Goal: Complete application form

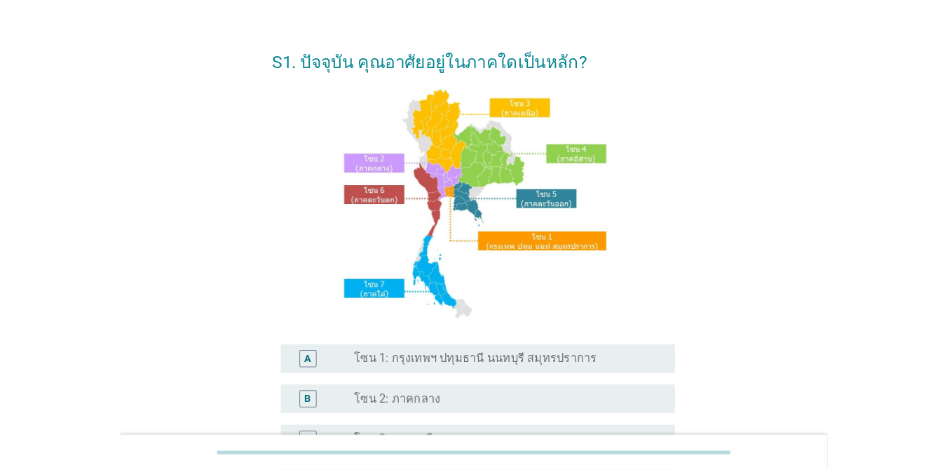
scroll to position [56, 0]
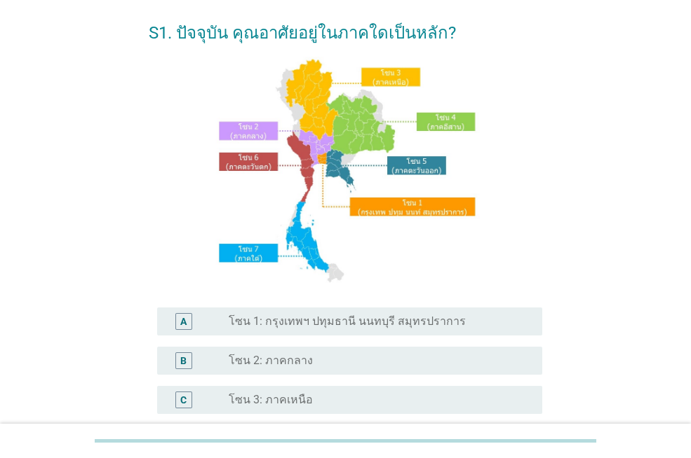
click at [361, 327] on label "โซน 1: กรุงเทพฯ ปทุมธานี นนทบุรี สมุทรปราการ" at bounding box center [347, 322] width 237 height 14
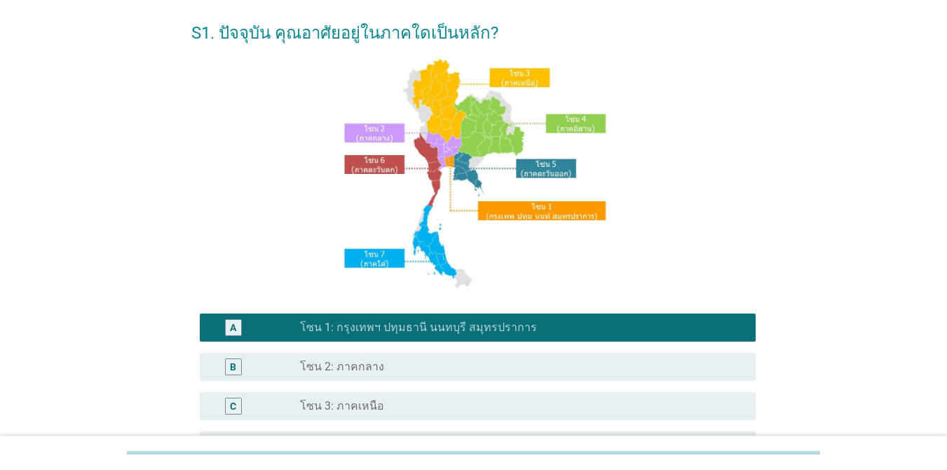
scroll to position [344, 0]
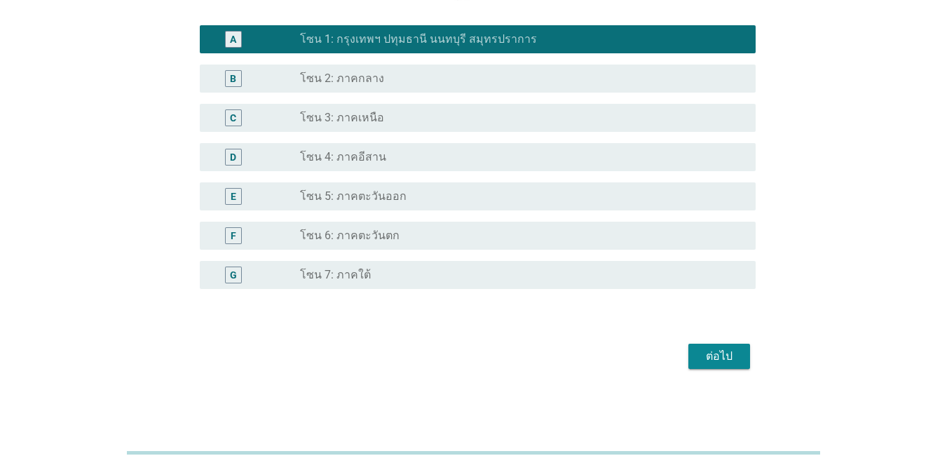
click at [690, 355] on button "ต่อไป" at bounding box center [719, 356] width 62 height 25
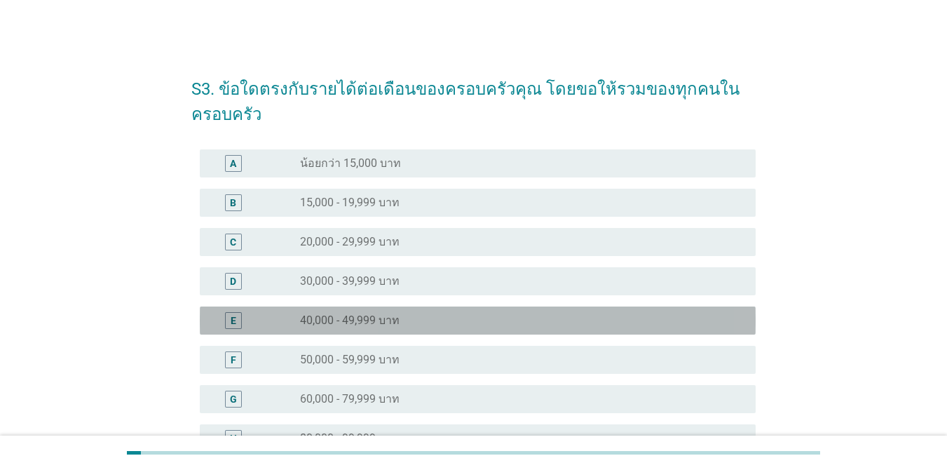
click at [679, 323] on div "radio_button_unchecked 40,000 - 49,999 บาท" at bounding box center [516, 320] width 433 height 14
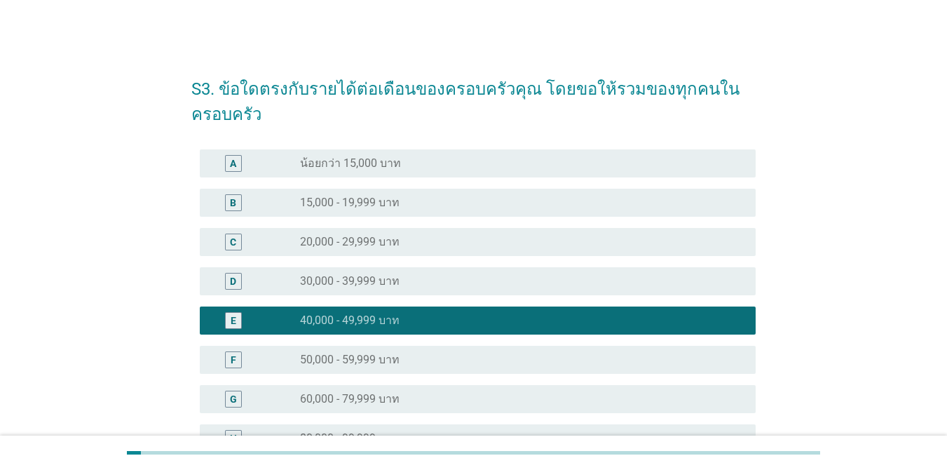
click at [690, 376] on div "S3. ข้อใดตรงกับรายได้ต่อเดือนของครอบครัวคุณ โดยขอให้รวมของทุกคนในครอบครัว A rad…" at bounding box center [473, 358] width 947 height 716
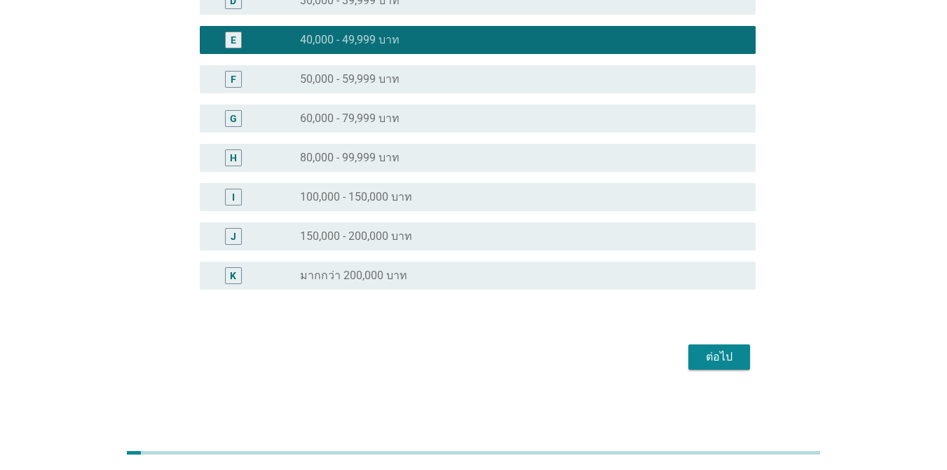
click at [690, 353] on div "ต่อไป" at bounding box center [719, 356] width 39 height 17
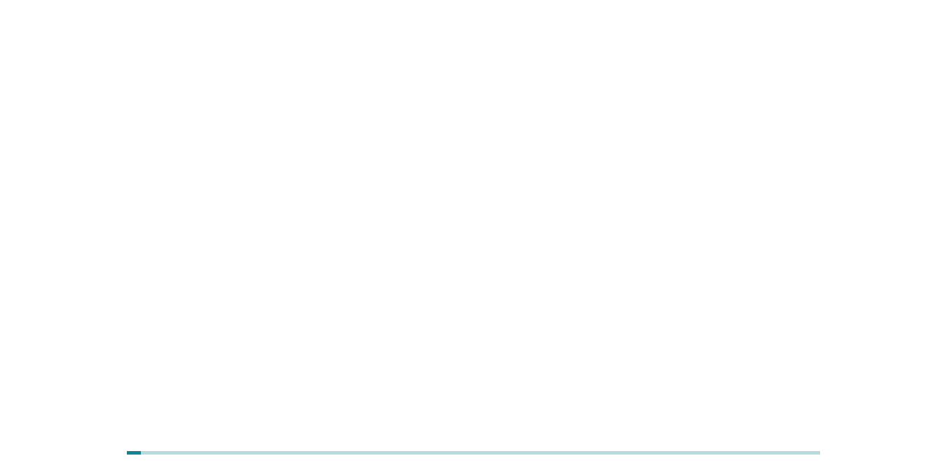
scroll to position [0, 0]
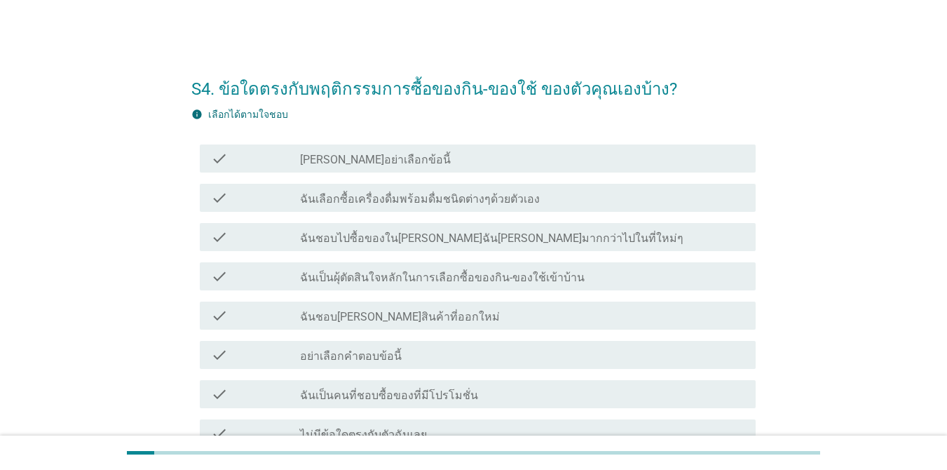
click at [595, 236] on div "check_box_outline_blank ฉันชอบไปซื้อของใน[PERSON_NAME]ฉัน[PERSON_NAME]มากกว่าไป…" at bounding box center [522, 237] width 444 height 17
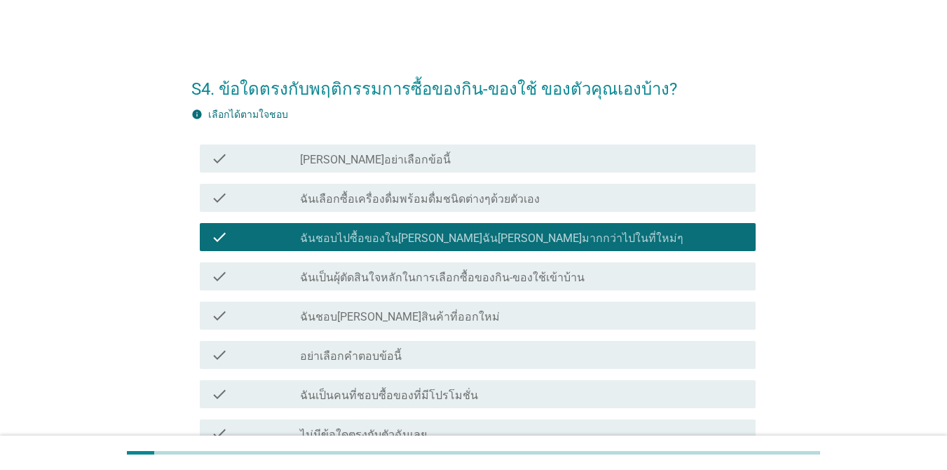
click at [597, 203] on div "check_box_outline_blank ฉันเลือกซื้อเครื่องดื่มพร้อมดื่มชนิดต่างๆด้วยตัวเอง" at bounding box center [522, 197] width 444 height 17
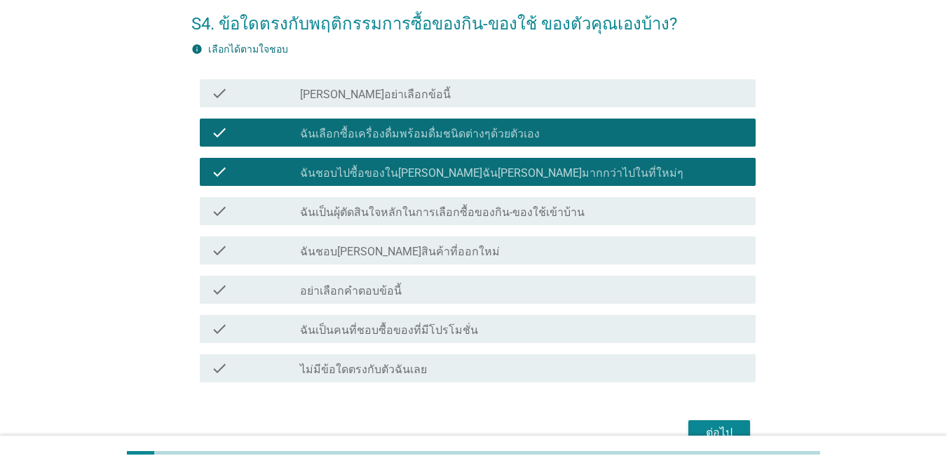
scroll to position [84, 0]
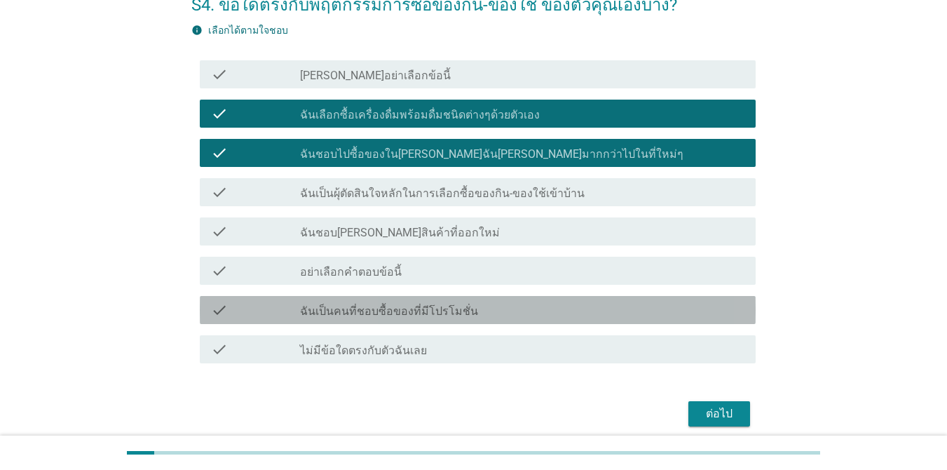
click at [557, 302] on div "check_box_outline_blank ฉันเป็นคนที่ชอบซื้อของที่มีโปรโมชั่น" at bounding box center [522, 309] width 444 height 17
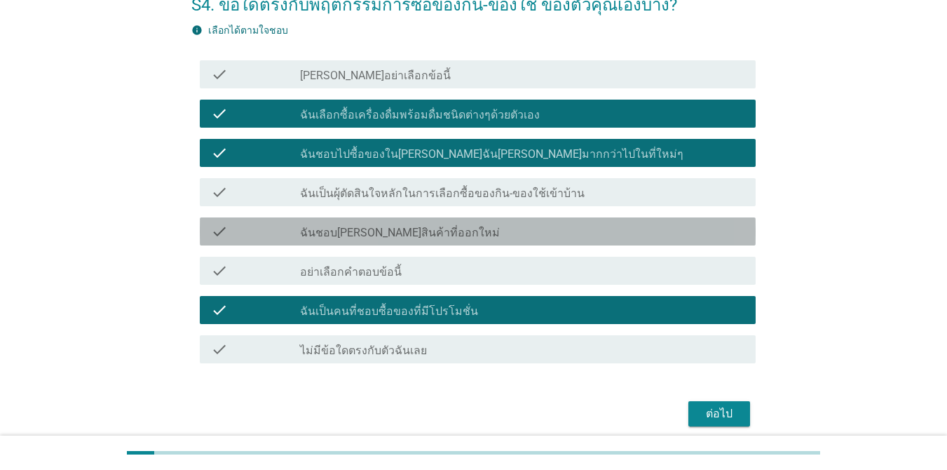
click at [557, 240] on div "check check_box_outline_blank ฉันชอบ[PERSON_NAME]สินค้าที่ออกใหม่" at bounding box center [478, 231] width 556 height 28
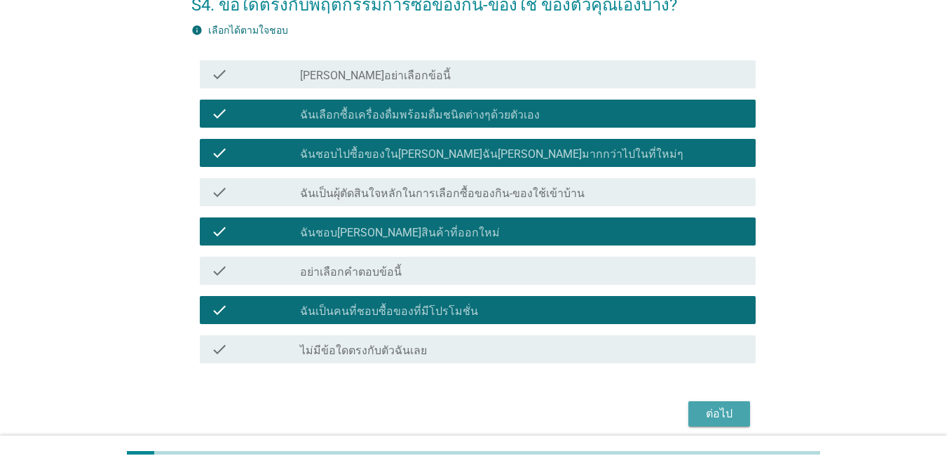
click at [690, 414] on div "ต่อไป" at bounding box center [719, 413] width 39 height 17
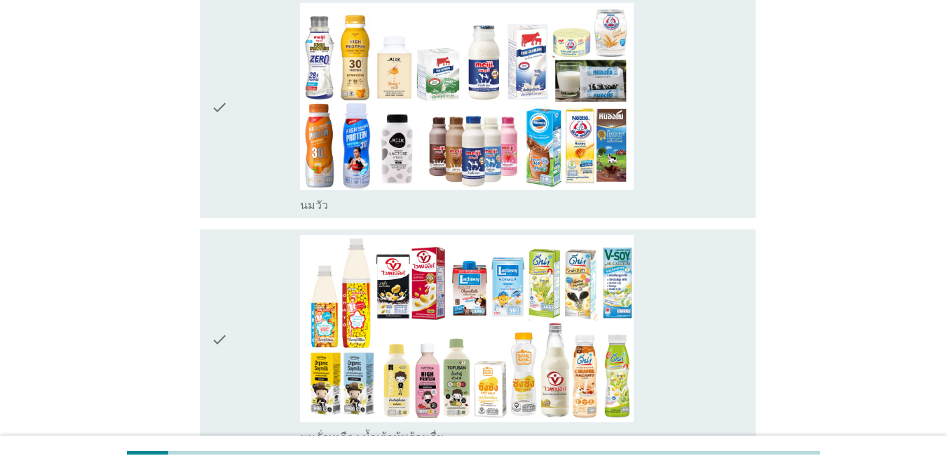
scroll to position [252, 0]
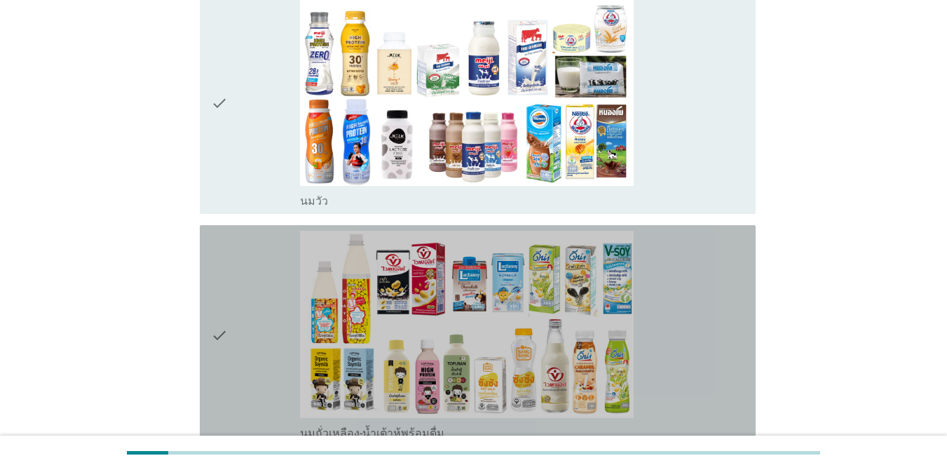
click at [690, 386] on div "check_box_outline_blank นมถั่วเหลือง-น้ำเต้าหู้พร้อมดื่ม" at bounding box center [522, 336] width 444 height 210
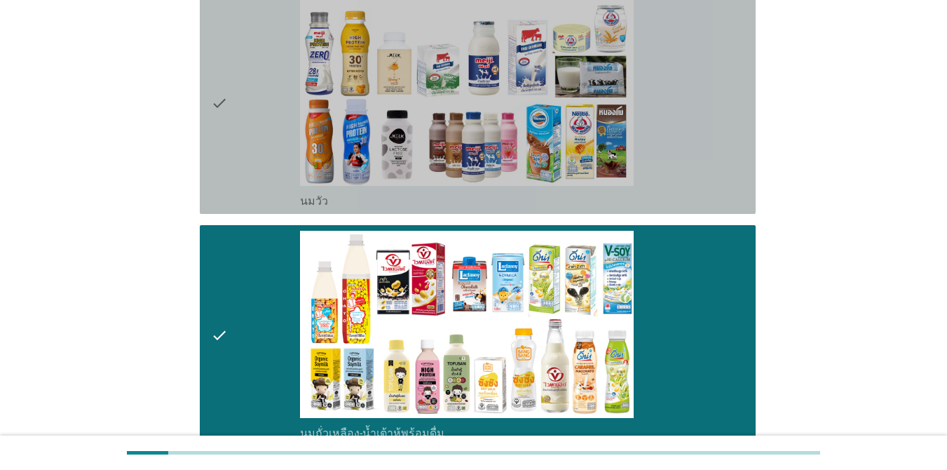
click at [677, 100] on div "check_box_outline_blank [PERSON_NAME]" at bounding box center [522, 104] width 444 height 210
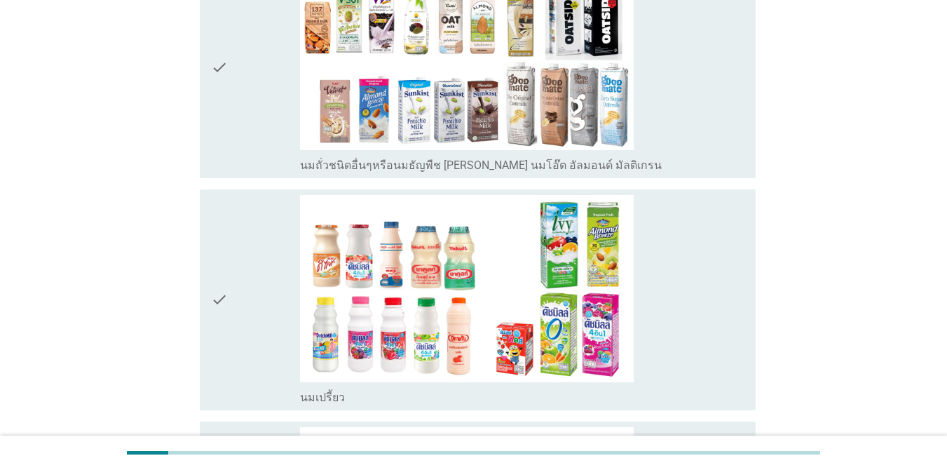
scroll to position [757, 0]
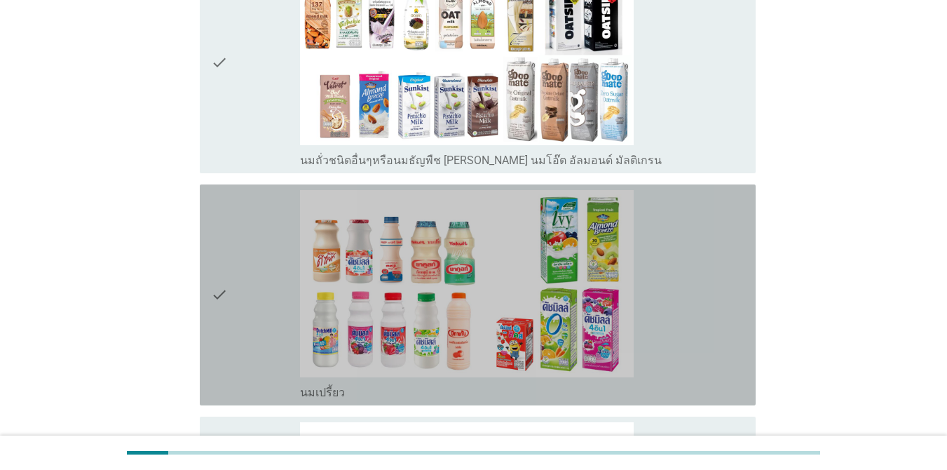
click at [675, 279] on div "check_box_outline_blank นมเปรี้ยว" at bounding box center [522, 295] width 444 height 210
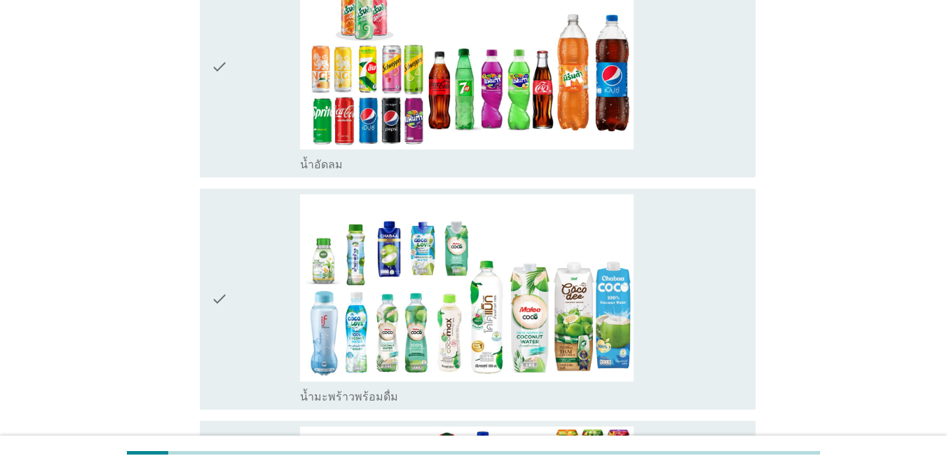
scroll to position [1682, 0]
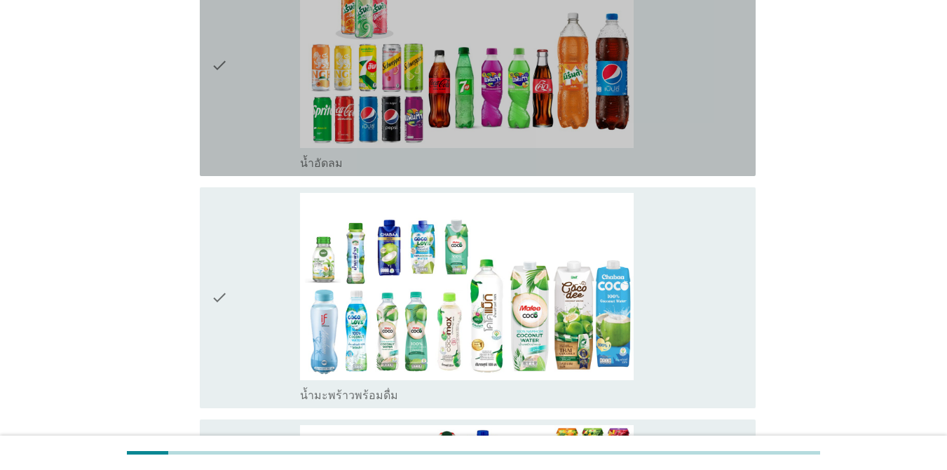
click at [690, 67] on div "check_box_outline_blank น้ำอัดลม" at bounding box center [522, 66] width 444 height 210
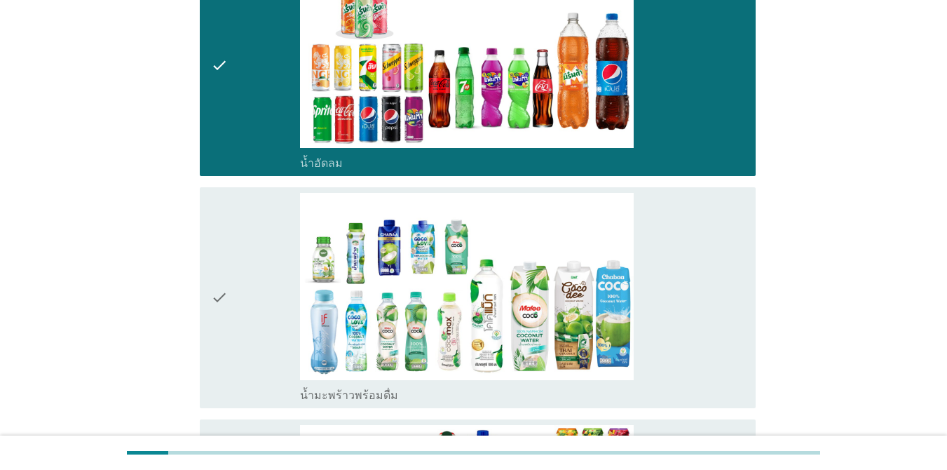
click at [690, 283] on div "check_box_outline_blank น้ำมะพร้าวพร้อมดื่ม" at bounding box center [522, 298] width 444 height 210
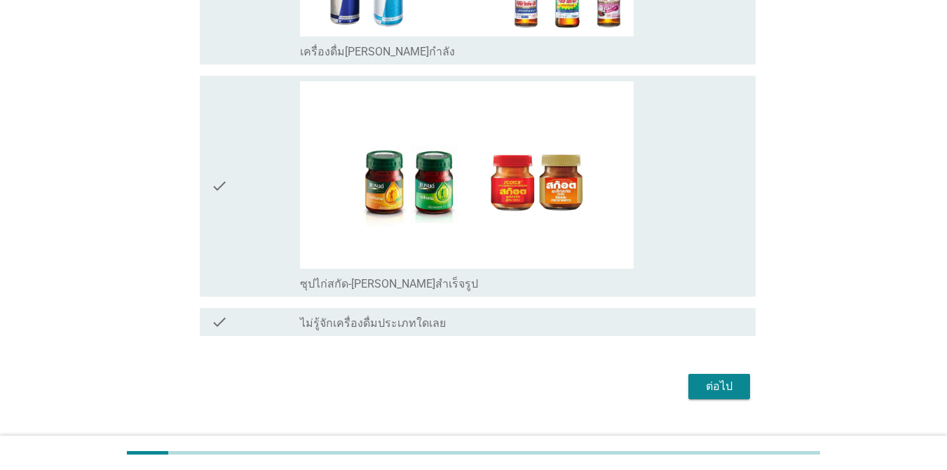
scroll to position [3190, 0]
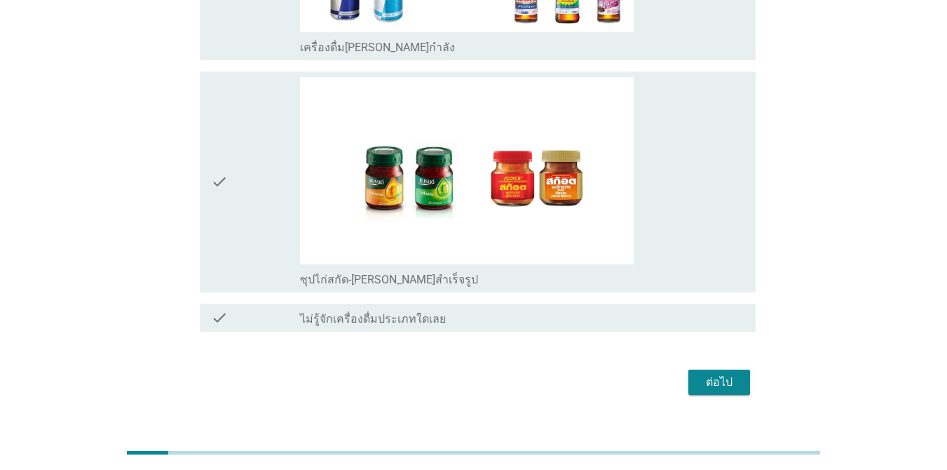
click at [690, 374] on div "ต่อไป" at bounding box center [719, 382] width 39 height 17
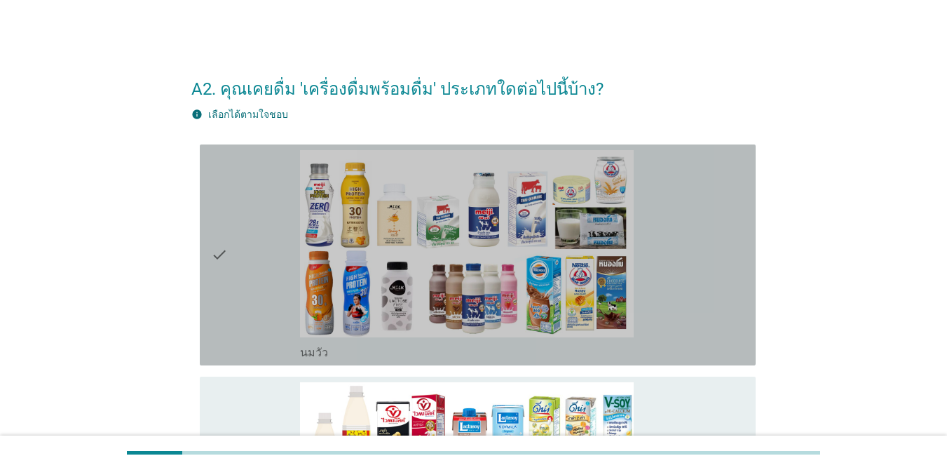
click at [690, 292] on div "check_box_outline_blank [PERSON_NAME]" at bounding box center [522, 255] width 444 height 210
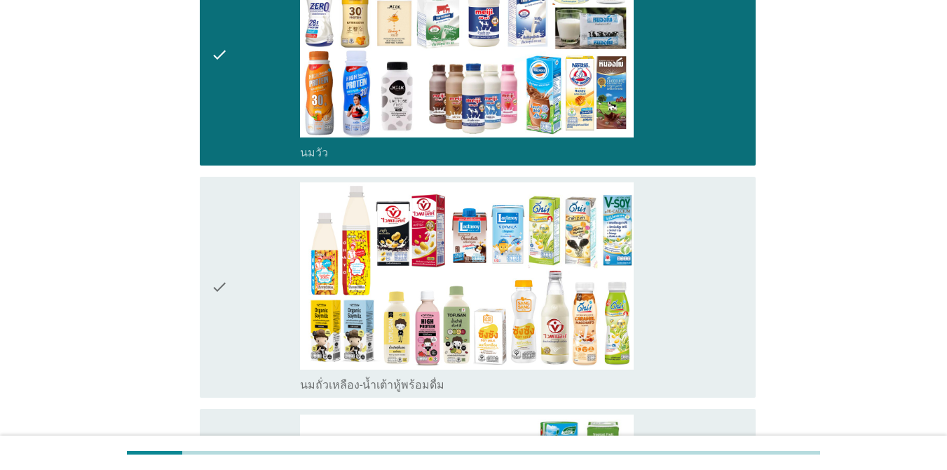
scroll to position [224, 0]
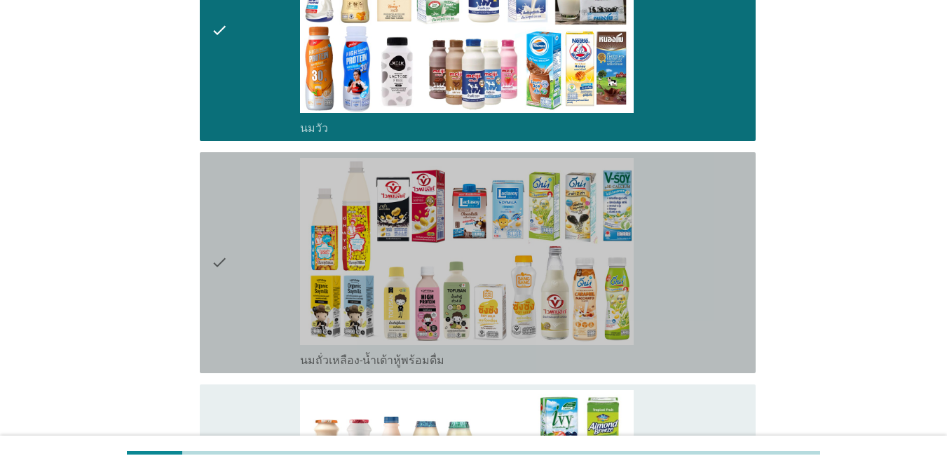
click at [690, 300] on div "check_box_outline_blank นมถั่วเหลือง-น้ำเต้าหู้พร้อมดื่ม" at bounding box center [522, 263] width 444 height 210
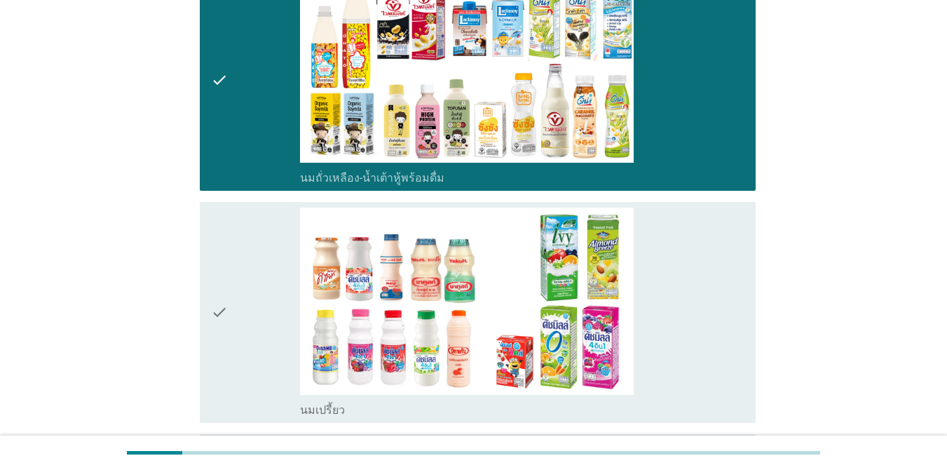
scroll to position [505, 0]
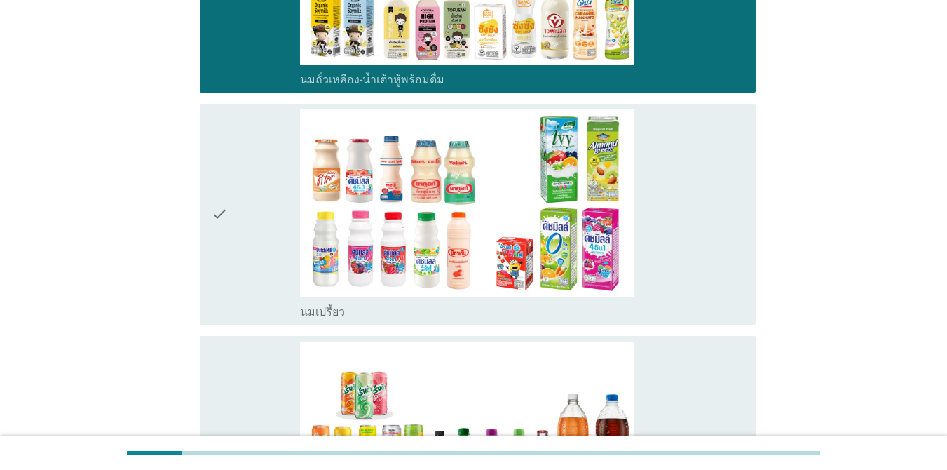
click at [689, 292] on div "check_box_outline_blank นมเปรี้ยว" at bounding box center [522, 214] width 444 height 210
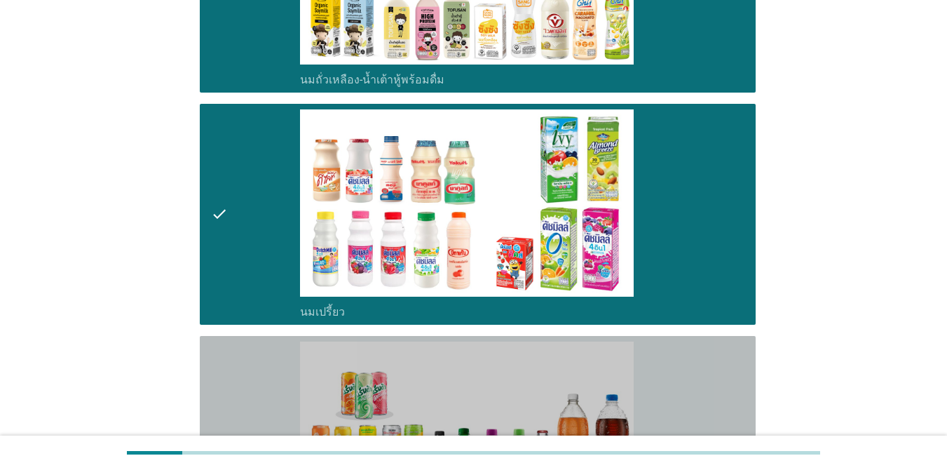
click at [690, 370] on div "check_box_outline_blank น้ำอัดลม" at bounding box center [522, 446] width 444 height 210
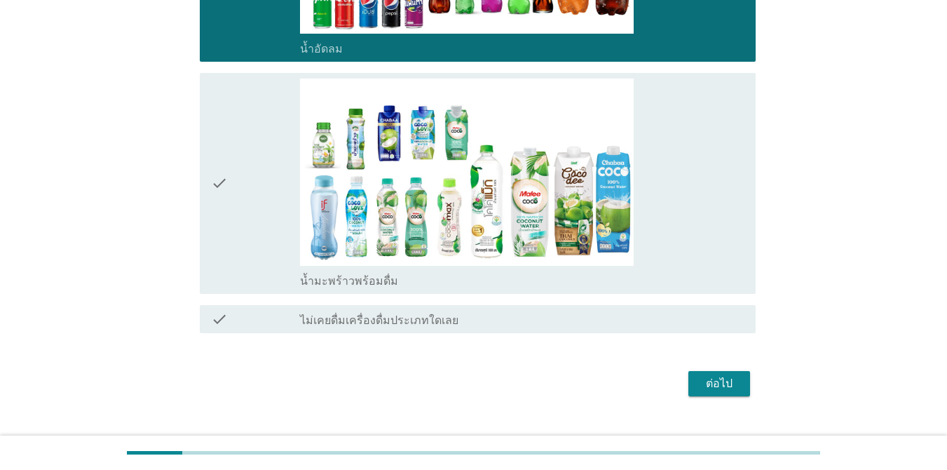
scroll to position [1026, 0]
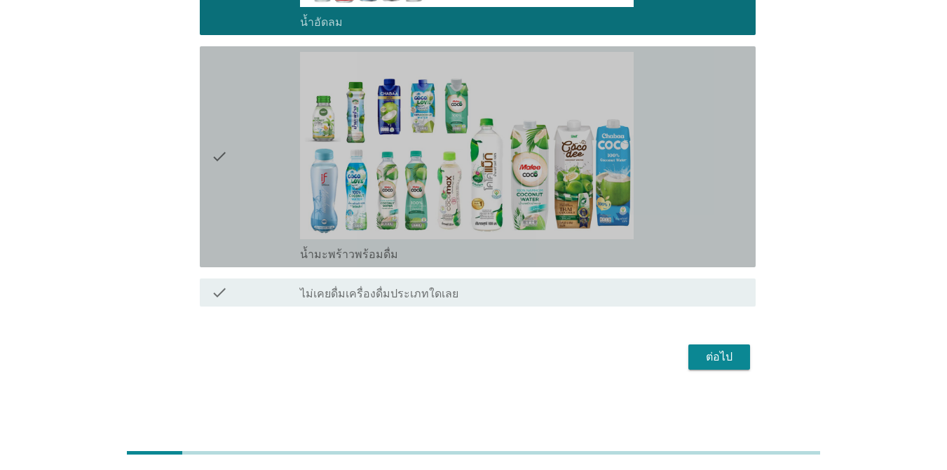
click at [690, 191] on div "check_box_outline_blank น้ำมะพร้าวพร้อมดื่ม" at bounding box center [522, 157] width 444 height 210
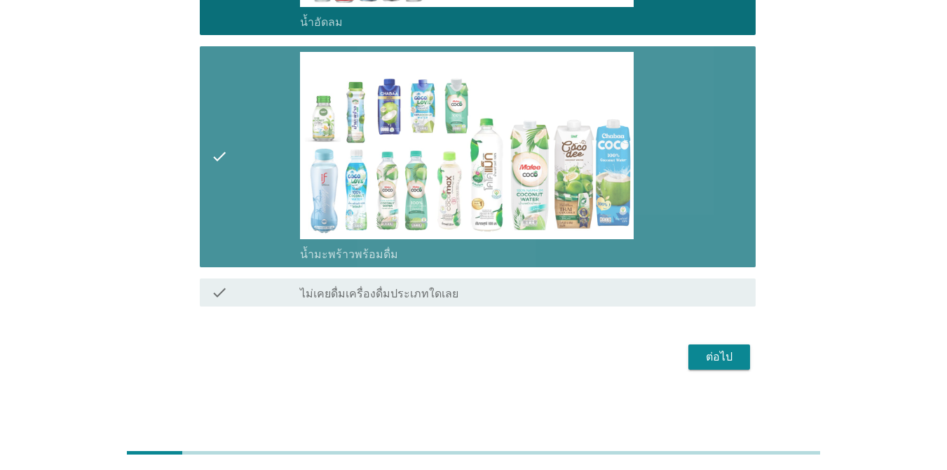
click at [690, 191] on div "check_box_outline_blank น้ำมะพร้าวพร้อมดื่ม" at bounding box center [522, 157] width 444 height 210
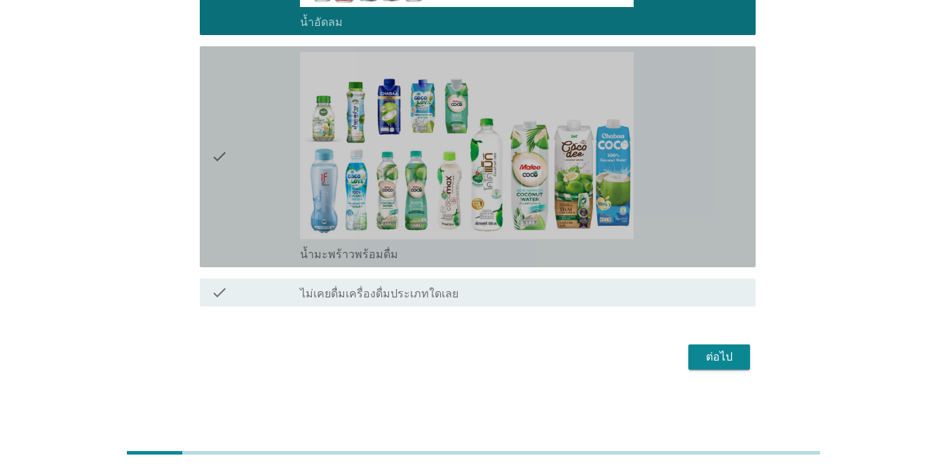
click at [690, 191] on div "check_box_outline_blank น้ำมะพร้าวพร้อมดื่ม" at bounding box center [522, 157] width 444 height 210
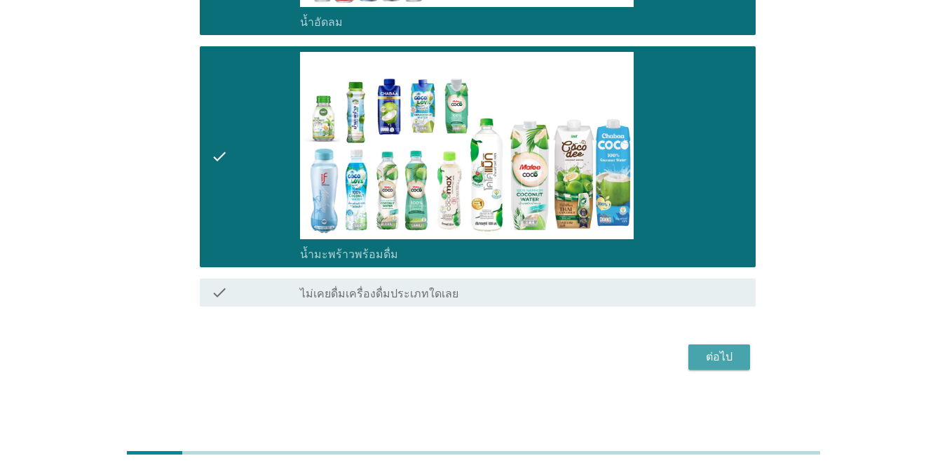
click at [690, 365] on button "ต่อไป" at bounding box center [719, 356] width 62 height 25
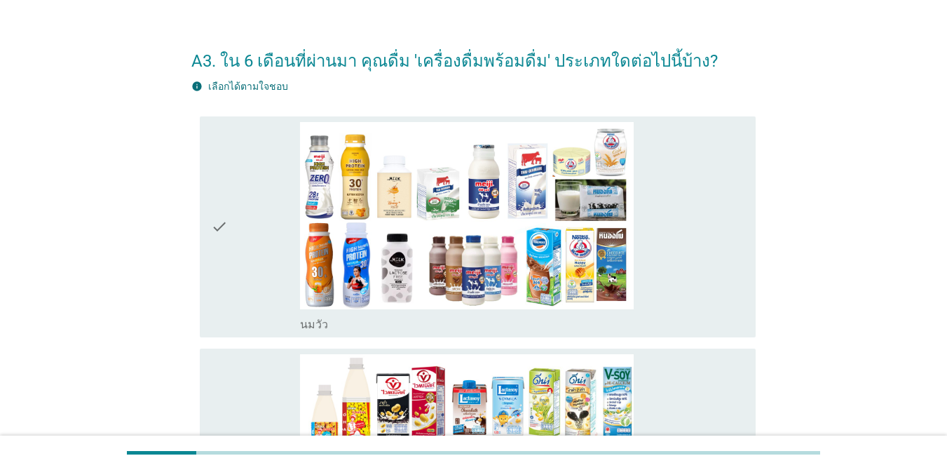
scroll to position [112, 0]
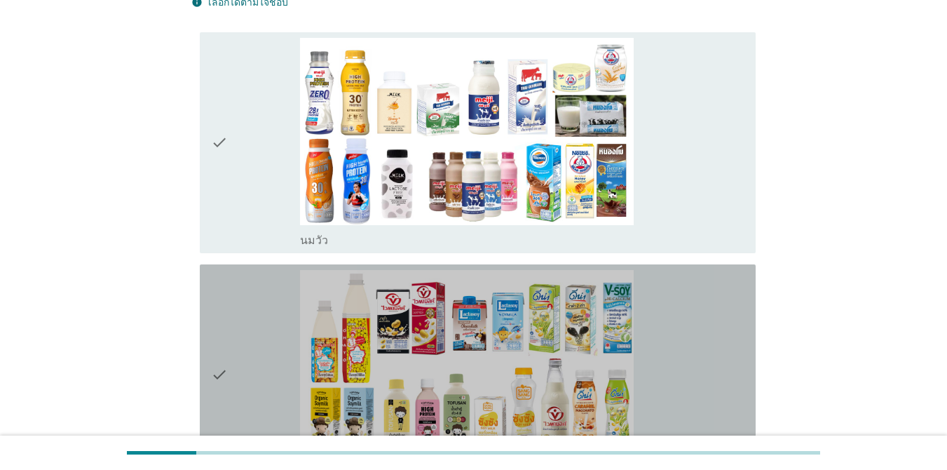
click at [690, 360] on div "check_box_outline_blank นมถั่วเหลือง-น้ำเต้าหู้พร้อมดื่ม" at bounding box center [522, 375] width 444 height 210
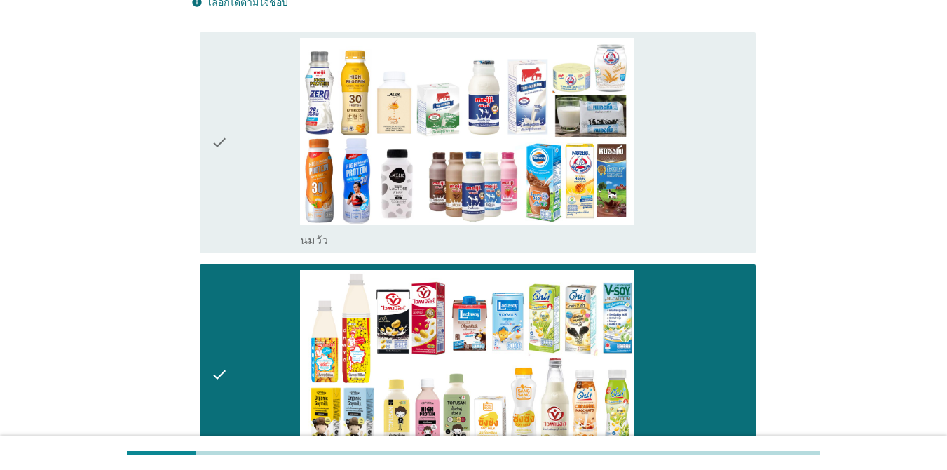
click at [690, 250] on div "check check_box_outline_blank [PERSON_NAME]" at bounding box center [478, 142] width 556 height 221
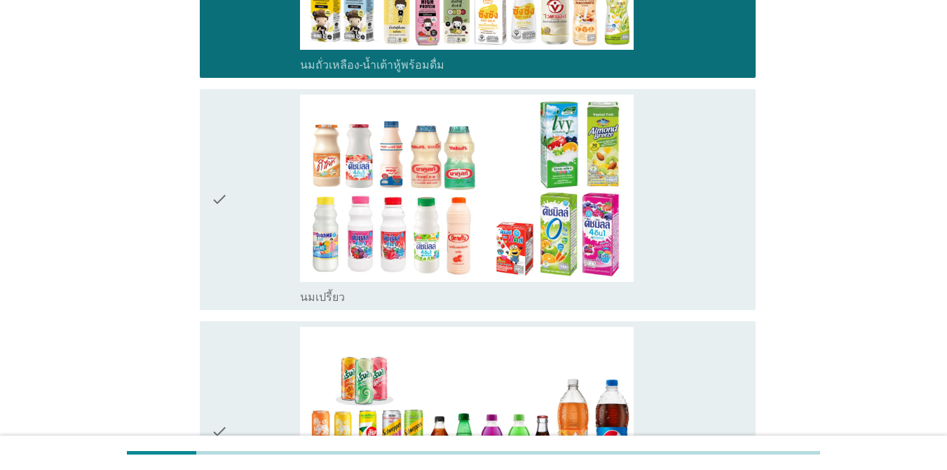
scroll to position [589, 0]
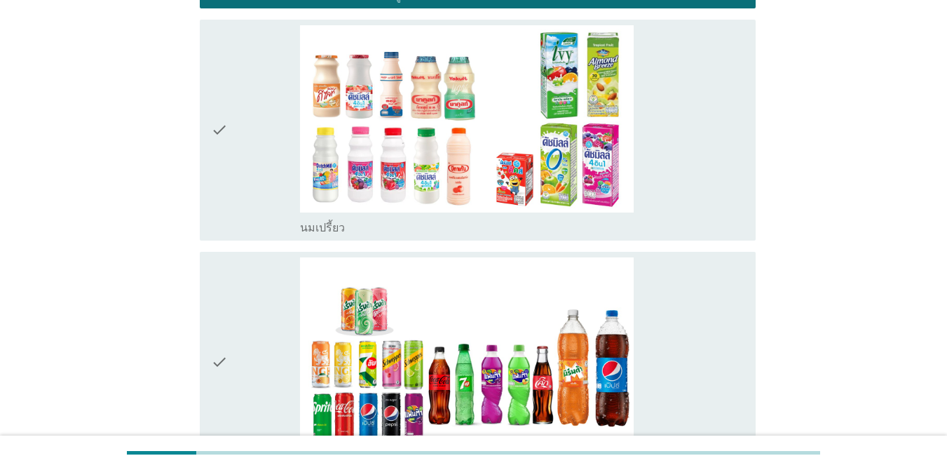
click at [690, 250] on div "check check_box_outline_blank น้ำอัดลม" at bounding box center [473, 362] width 564 height 232
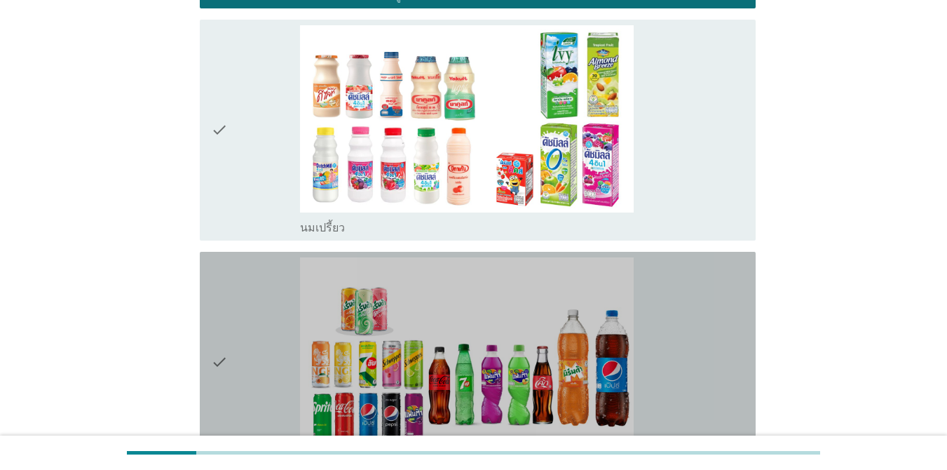
click at [690, 268] on div "check_box_outline_blank น้ำอัดลม" at bounding box center [522, 362] width 444 height 210
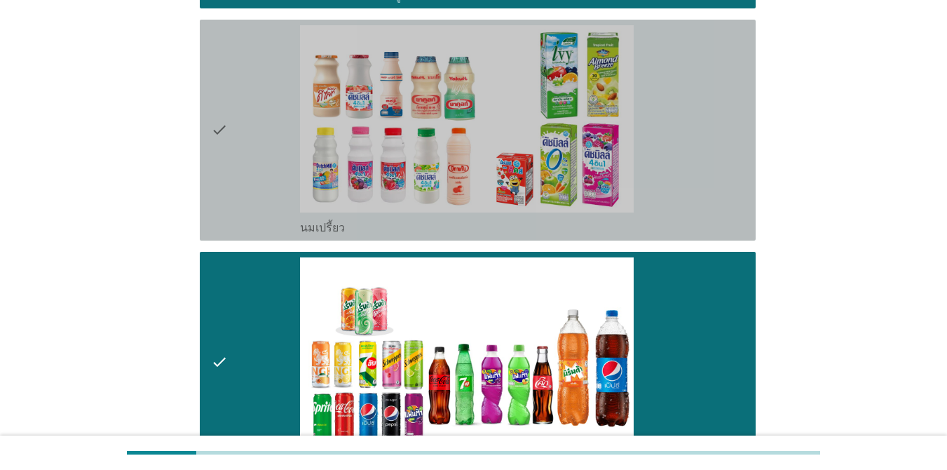
click at [690, 208] on div "check_box_outline_blank นมเปรี้ยว" at bounding box center [522, 130] width 444 height 210
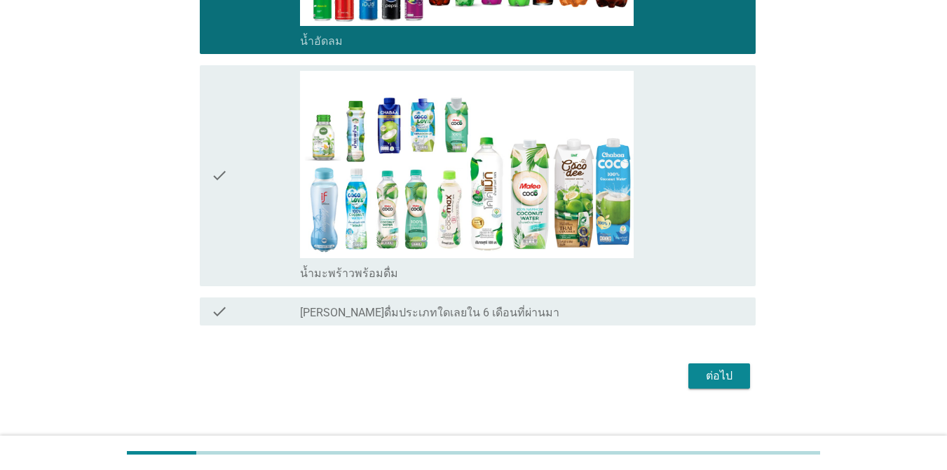
scroll to position [1026, 0]
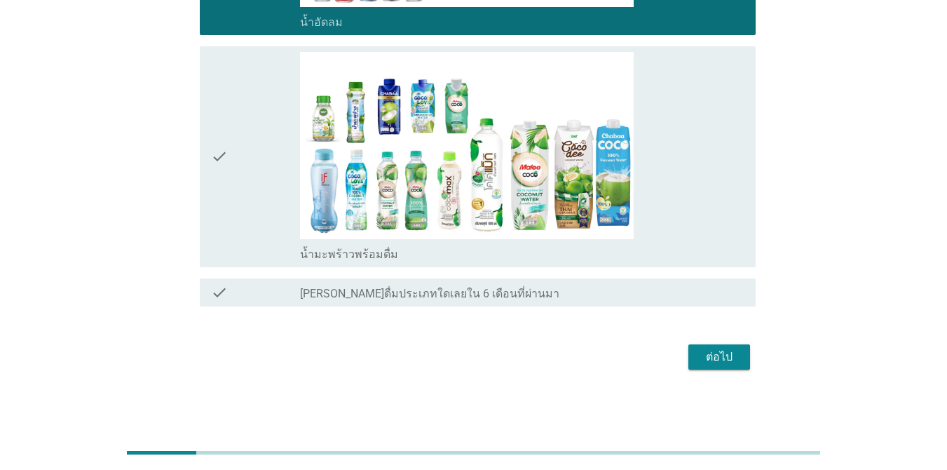
click at [690, 206] on div "check_box_outline_blank น้ำมะพร้าวพร้อมดื่ม" at bounding box center [522, 157] width 444 height 210
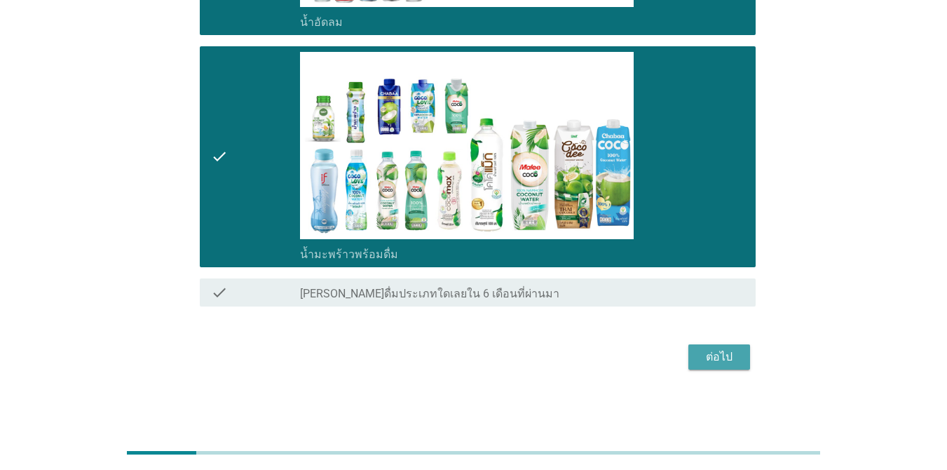
click at [690, 359] on div "ต่อไป" at bounding box center [719, 356] width 39 height 17
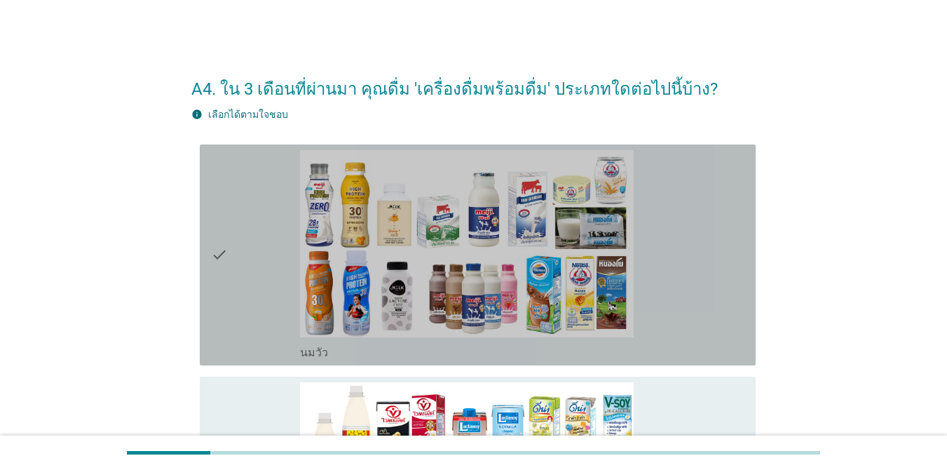
click at [690, 359] on div "check_box_outline_blank [PERSON_NAME]" at bounding box center [522, 351] width 444 height 17
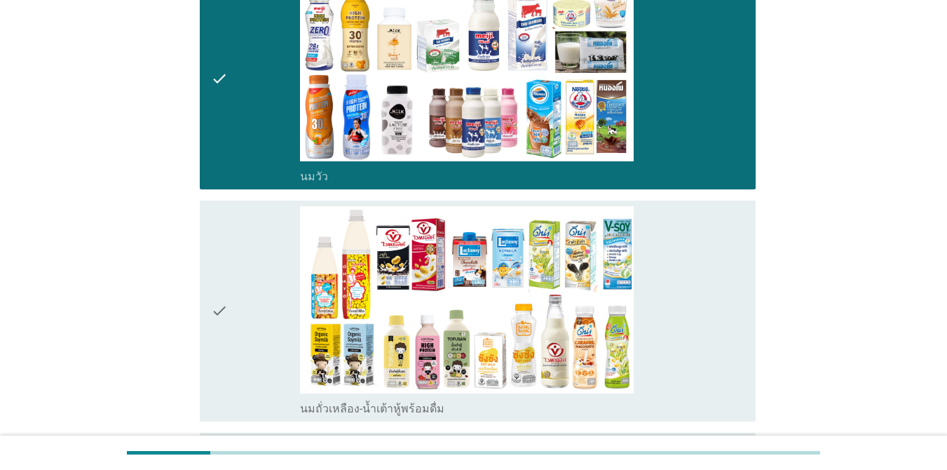
scroll to position [196, 0]
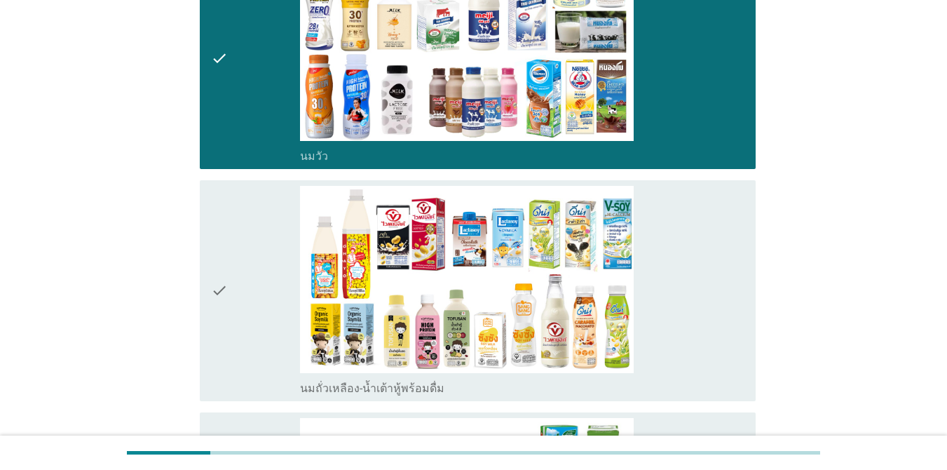
click at [690, 354] on div "check_box_outline_blank นมถั่วเหลือง-น้ำเต้าหู้พร้อมดื่ม" at bounding box center [522, 291] width 444 height 210
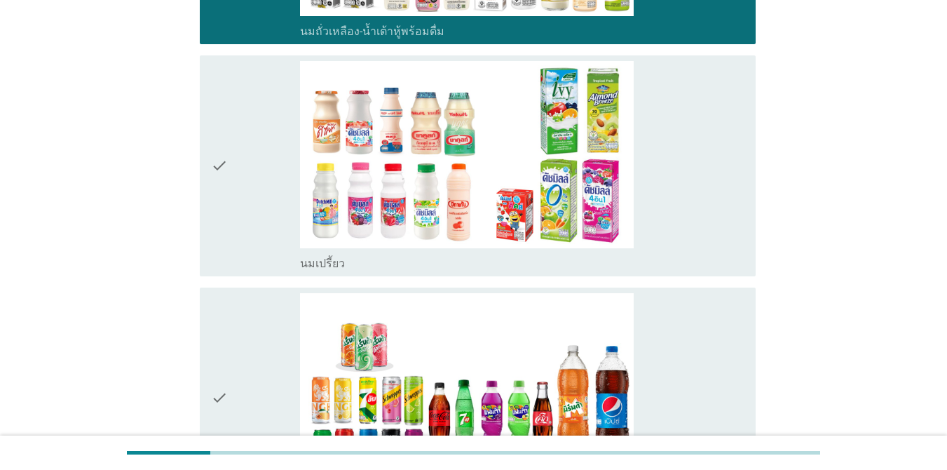
scroll to position [561, 0]
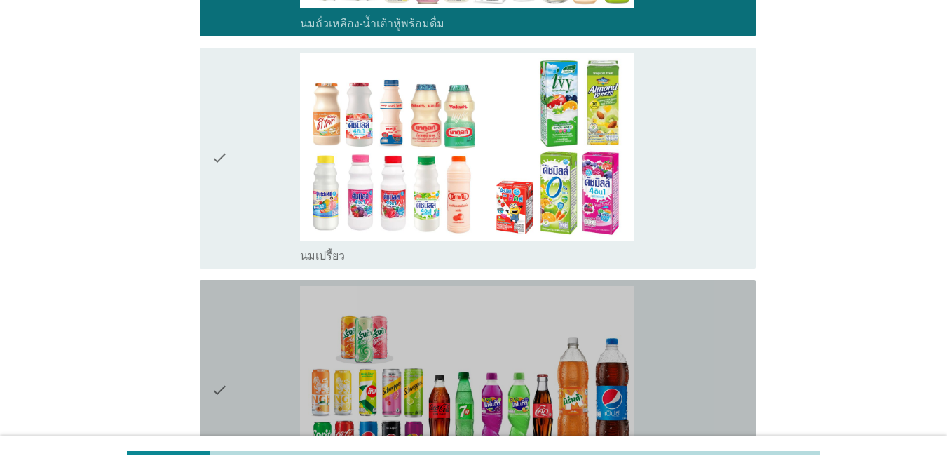
click at [690, 349] on div "check_box_outline_blank น้ำอัดลม" at bounding box center [522, 390] width 444 height 210
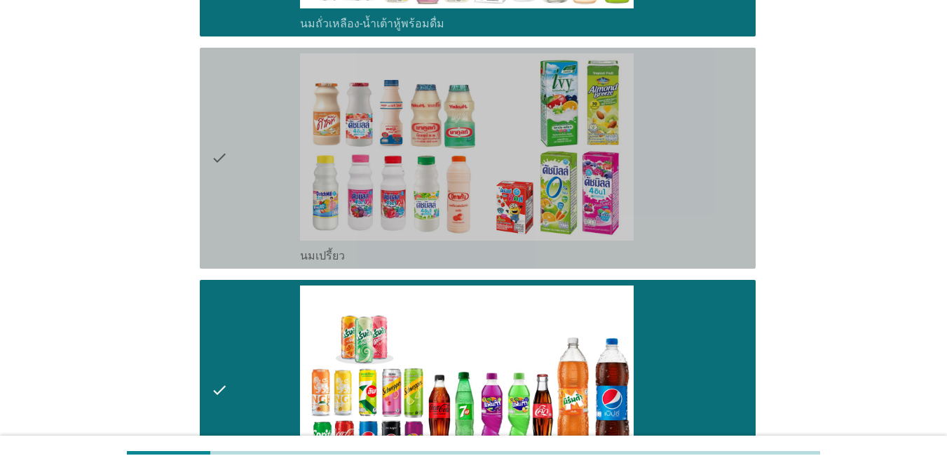
click at [690, 236] on div "check_box_outline_blank นมเปรี้ยว" at bounding box center [522, 158] width 444 height 210
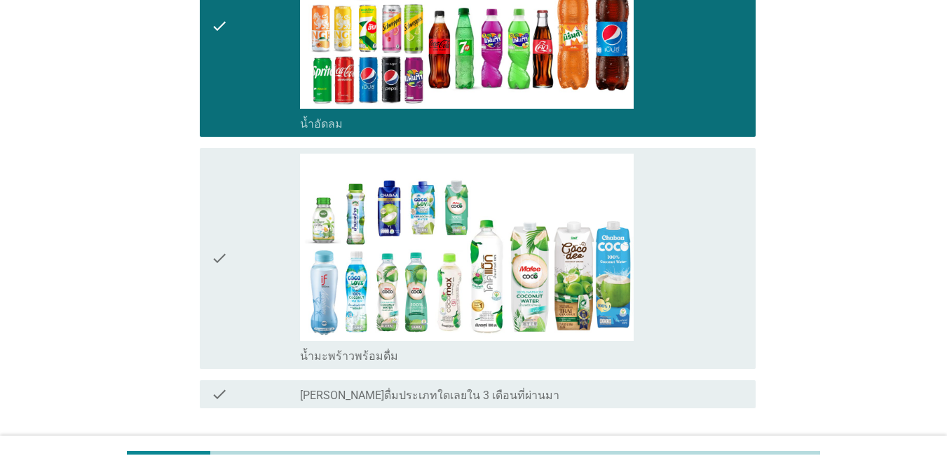
scroll to position [925, 0]
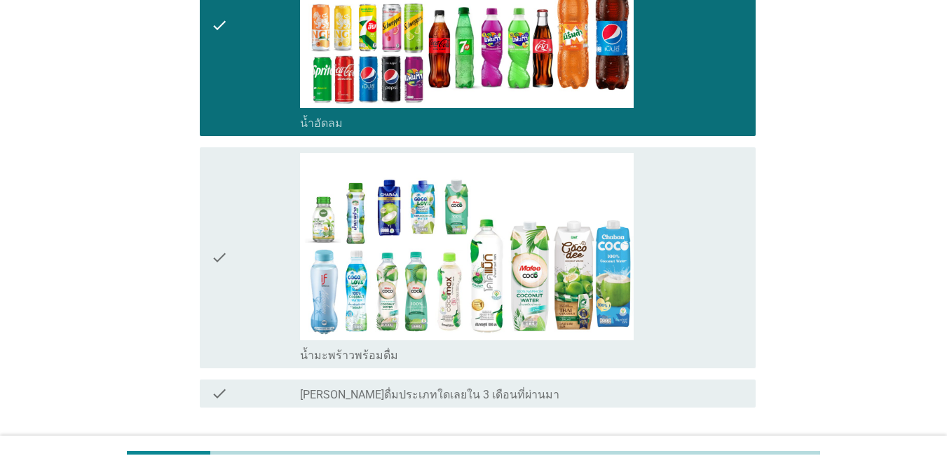
click at [690, 236] on div "check_box_outline_blank น้ำมะพร้าวพร้อมดื่ม" at bounding box center [522, 258] width 444 height 210
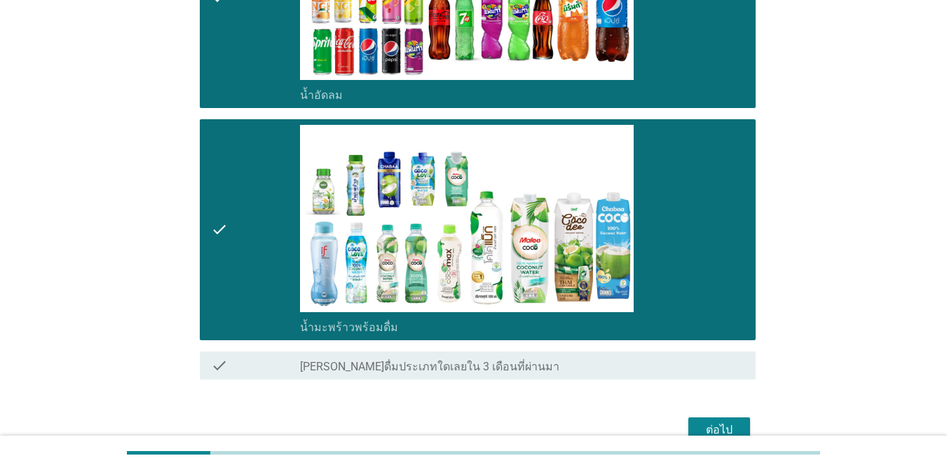
scroll to position [1026, 0]
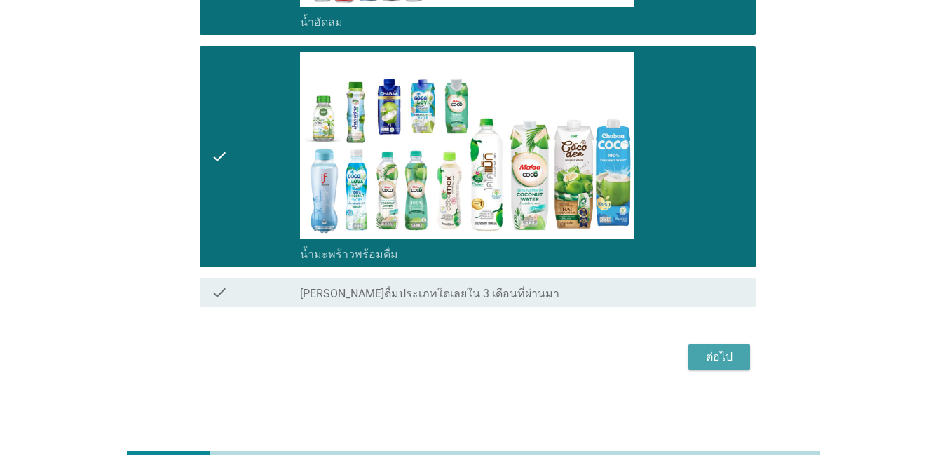
click at [690, 344] on button "ต่อไป" at bounding box center [719, 356] width 62 height 25
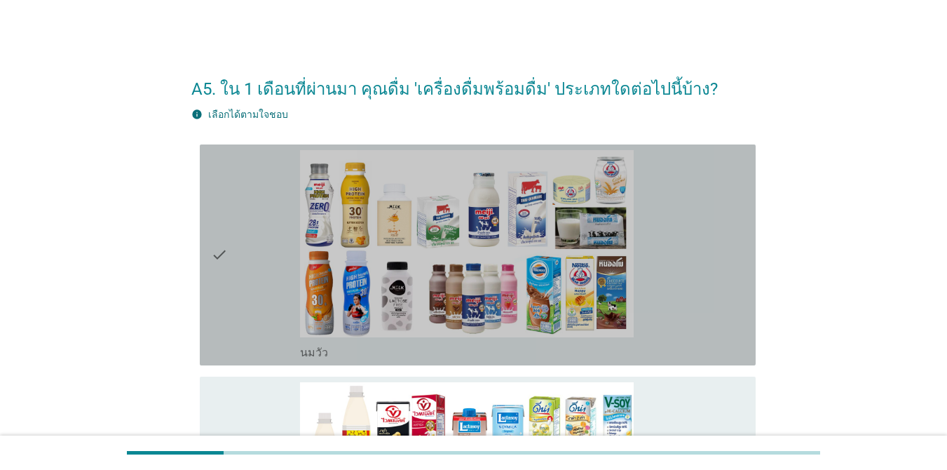
click at [685, 324] on div "check_box_outline_blank [PERSON_NAME]" at bounding box center [522, 255] width 444 height 210
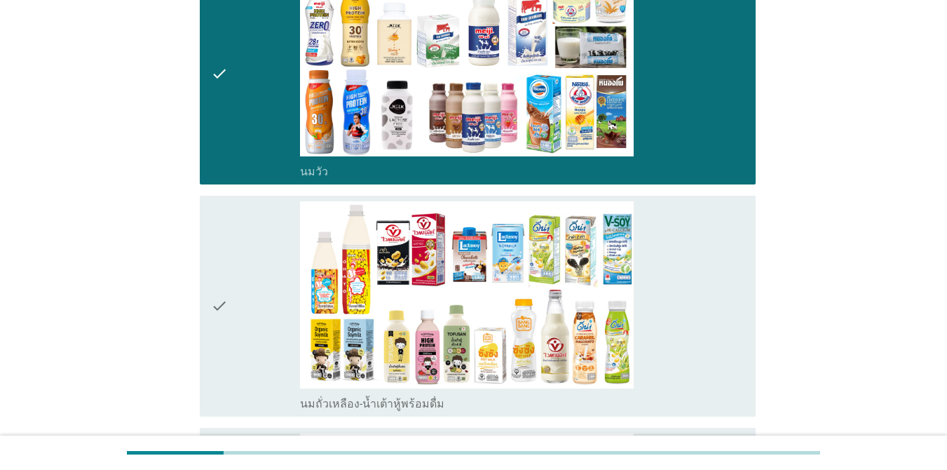
scroll to position [252, 0]
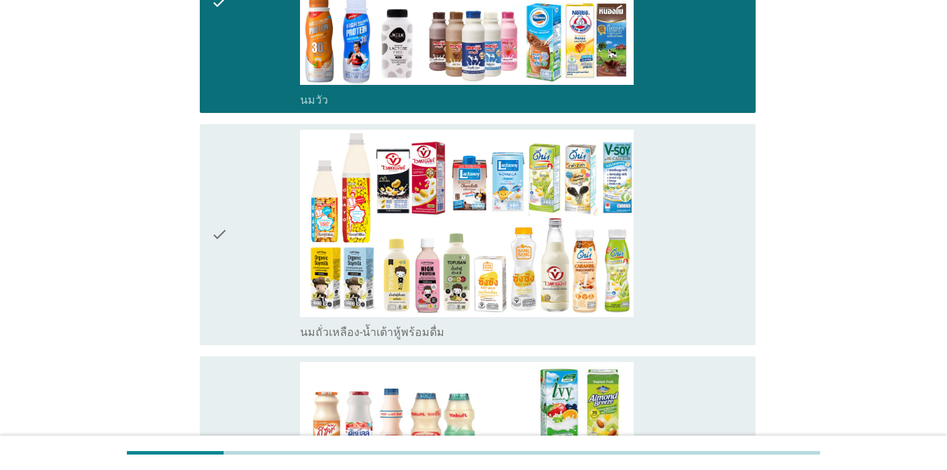
click at [685, 324] on div "check_box_outline_blank นมถั่วเหลือง-น้ำเต้าหู้พร้อมดื่ม" at bounding box center [522, 330] width 444 height 17
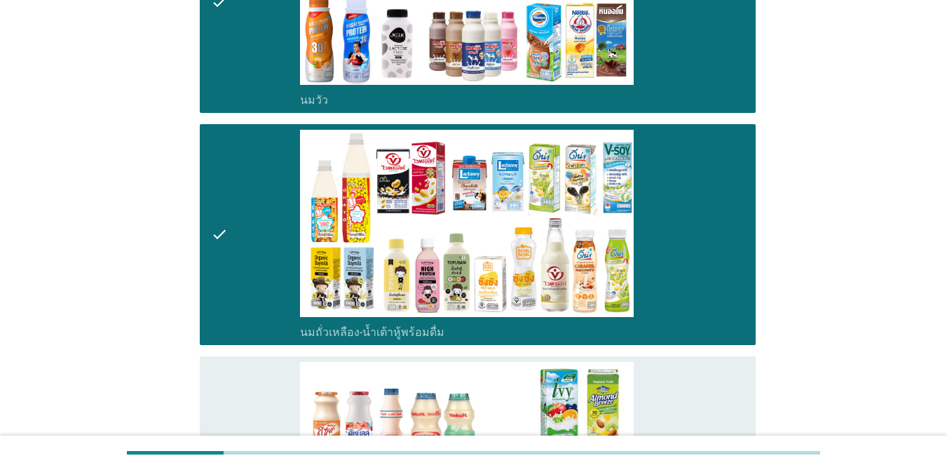
click at [679, 385] on div "check_box_outline_blank นมเปรี้ยว" at bounding box center [522, 467] width 444 height 210
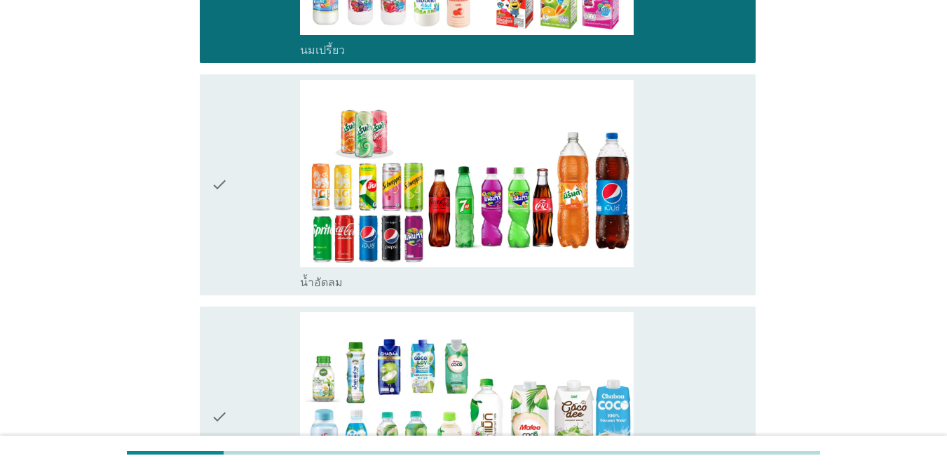
scroll to position [785, 0]
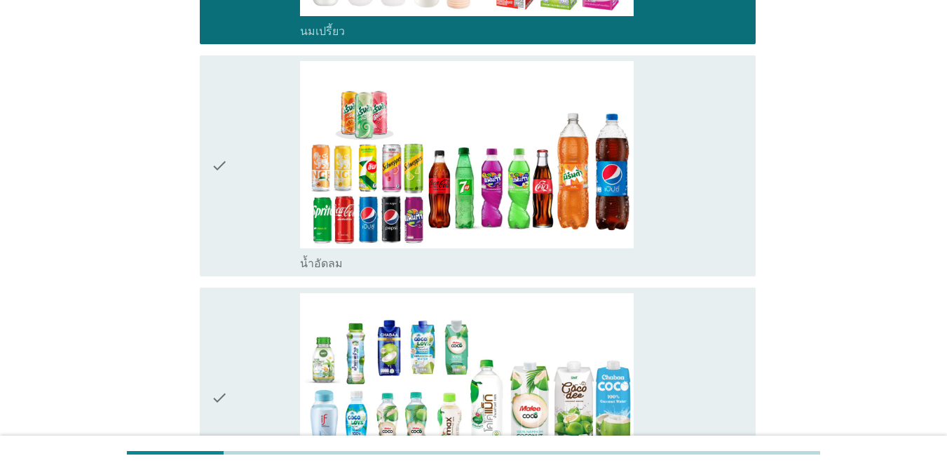
click at [677, 379] on div "check_box_outline_blank น้ำมะพร้าวพร้อมดื่ม" at bounding box center [522, 398] width 444 height 210
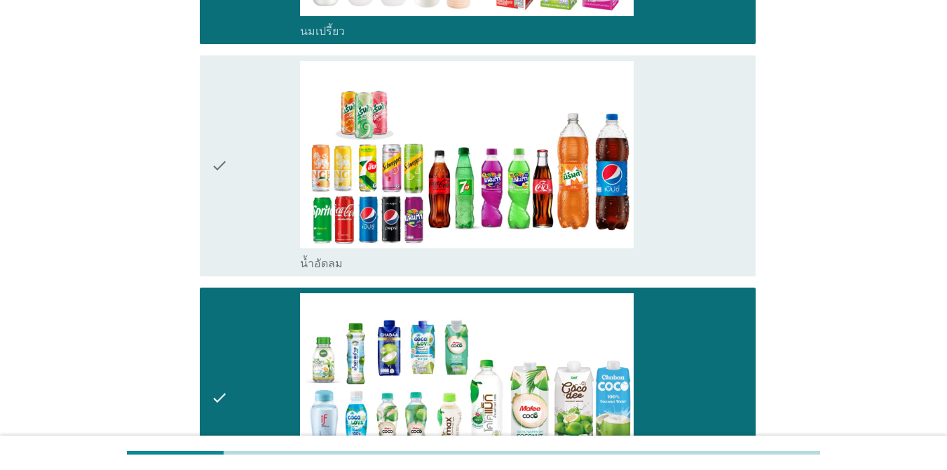
click at [690, 230] on div "check_box_outline_blank น้ำอัดลม" at bounding box center [522, 166] width 444 height 210
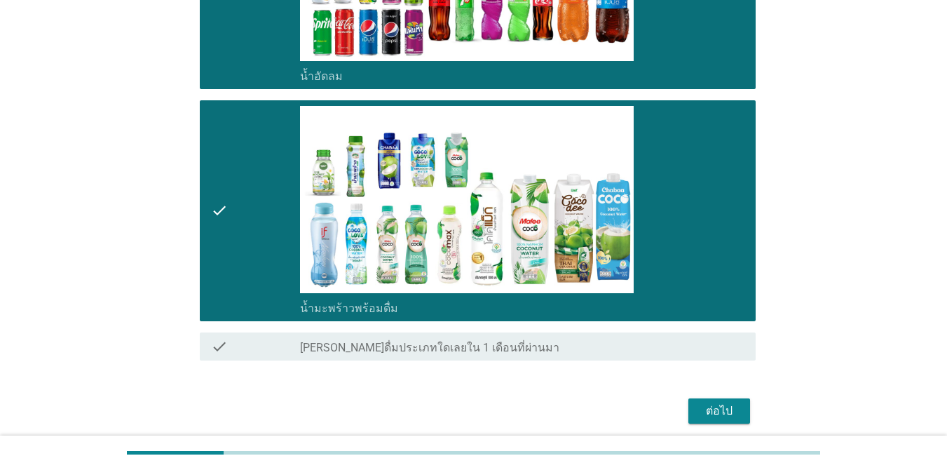
scroll to position [1026, 0]
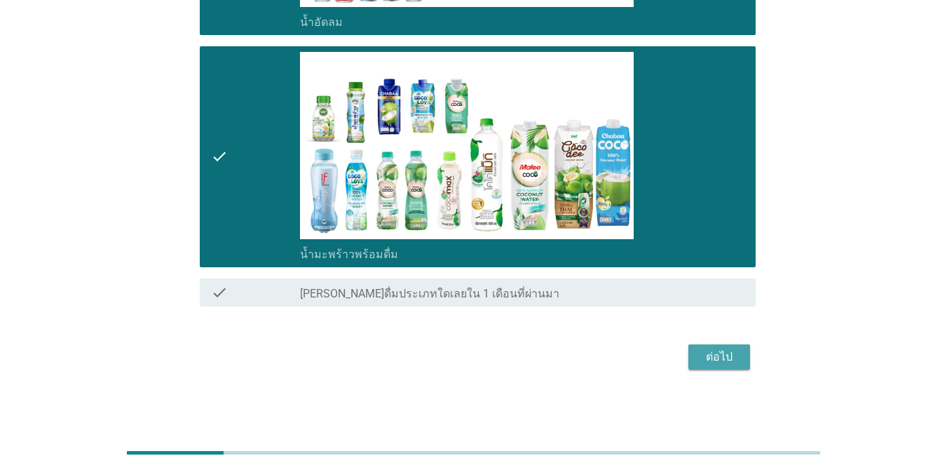
click at [690, 369] on button "ต่อไป" at bounding box center [719, 356] width 62 height 25
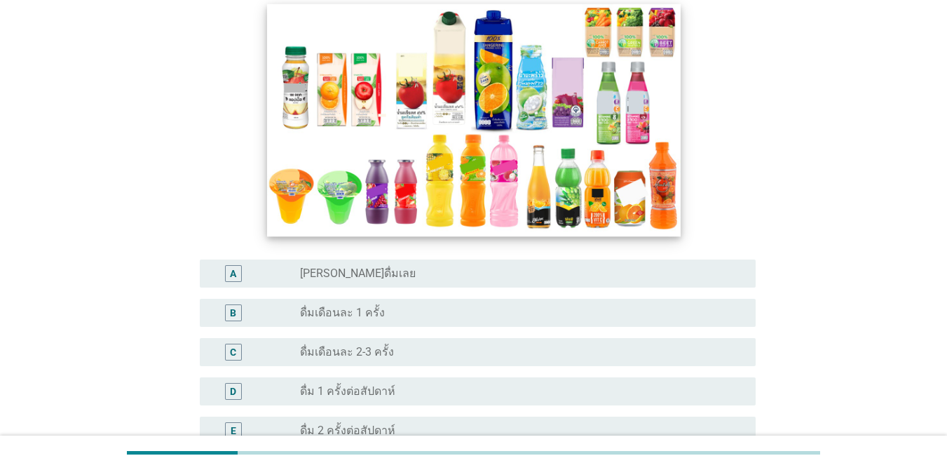
scroll to position [252, 0]
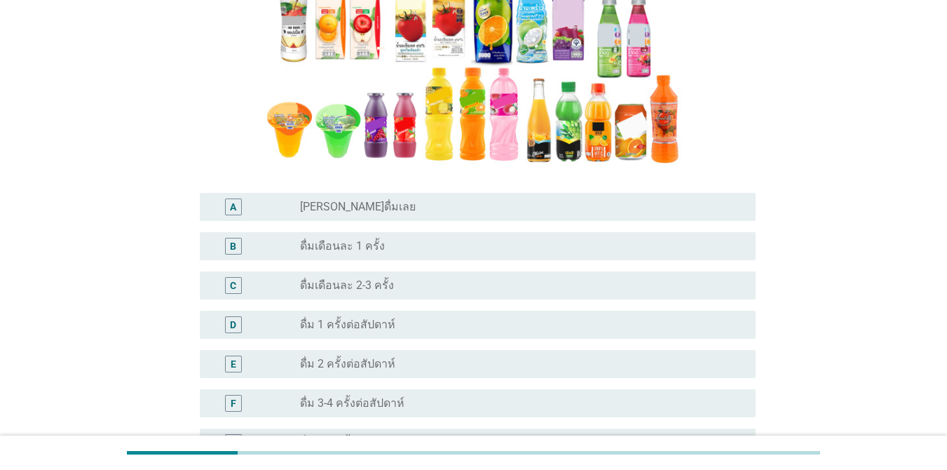
click at [651, 257] on div "B radio_button_unchecked ดื่มเดือนละ 1 ครั้ง" at bounding box center [478, 246] width 556 height 28
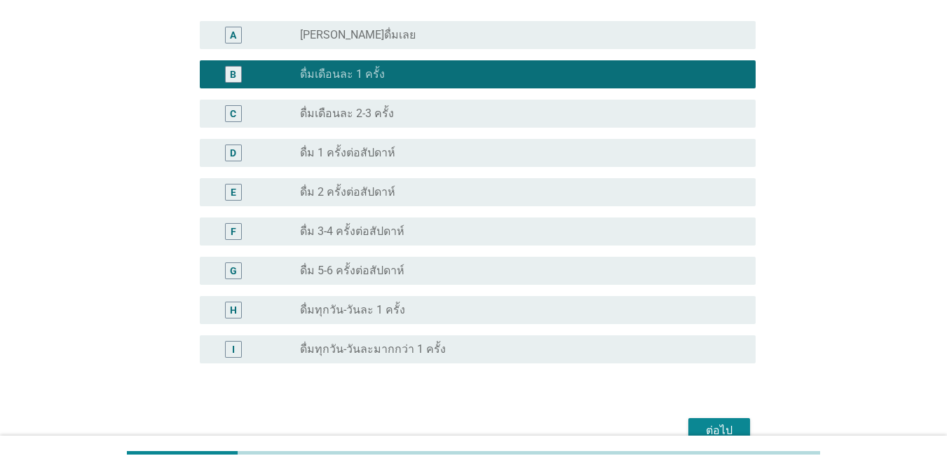
scroll to position [498, 0]
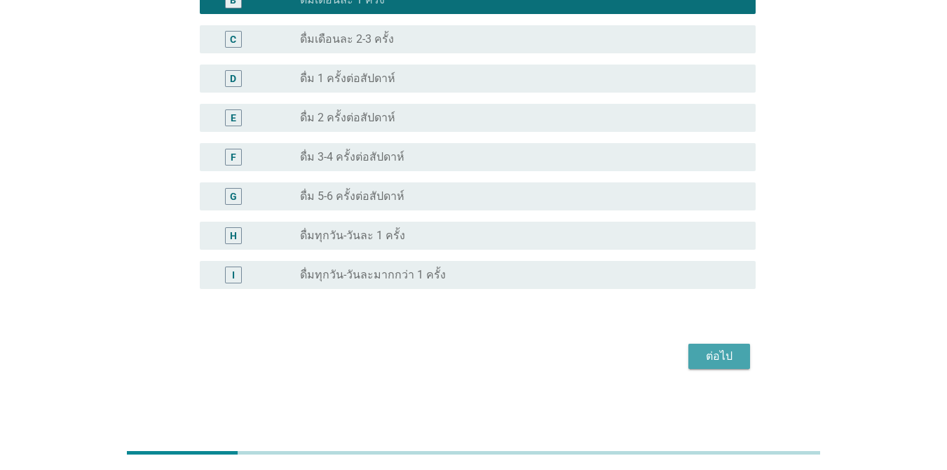
click at [690, 360] on div "ต่อไป" at bounding box center [719, 356] width 39 height 17
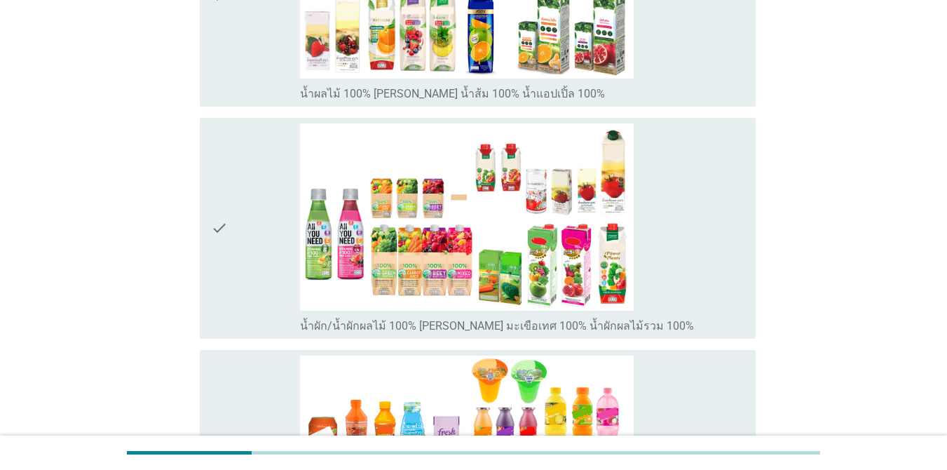
scroll to position [336, 0]
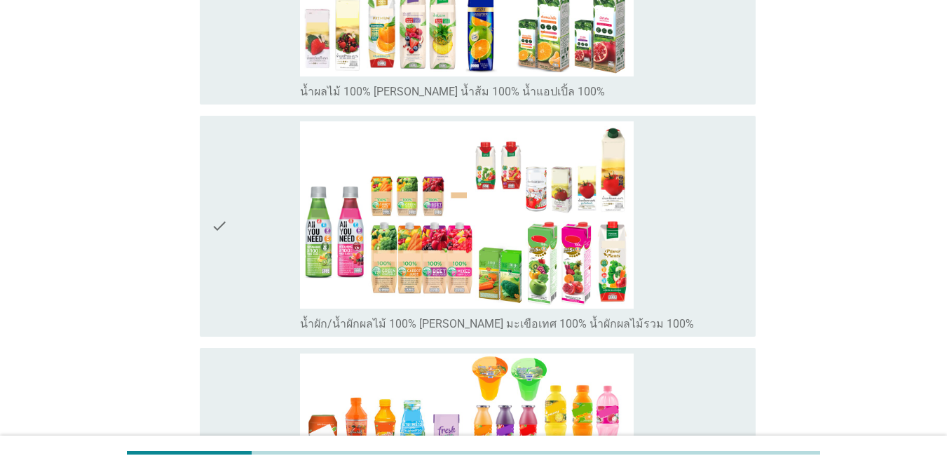
click at [690, 362] on div "check_box_outline_blank น้ำหวาน[PERSON_NAME]รสผลไม้-น้ำผลไม้/ผักผลไม้ชนิดผสม (ไ…" at bounding box center [522, 465] width 444 height 224
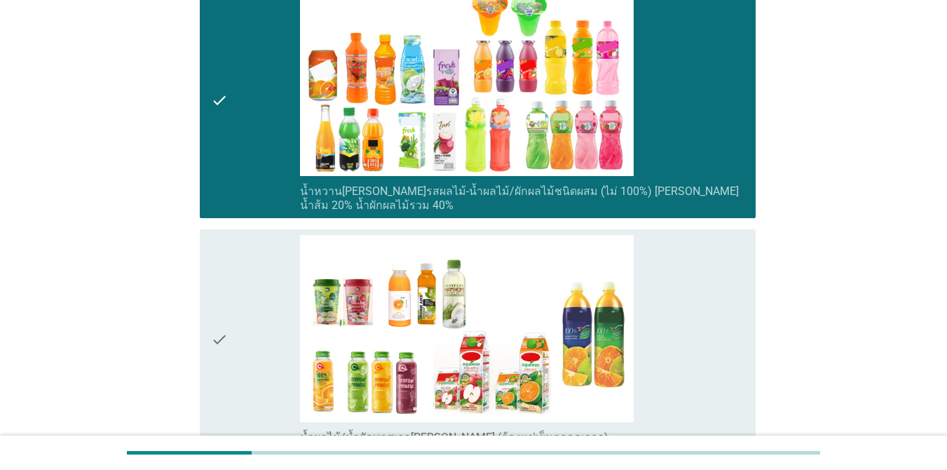
scroll to position [757, 0]
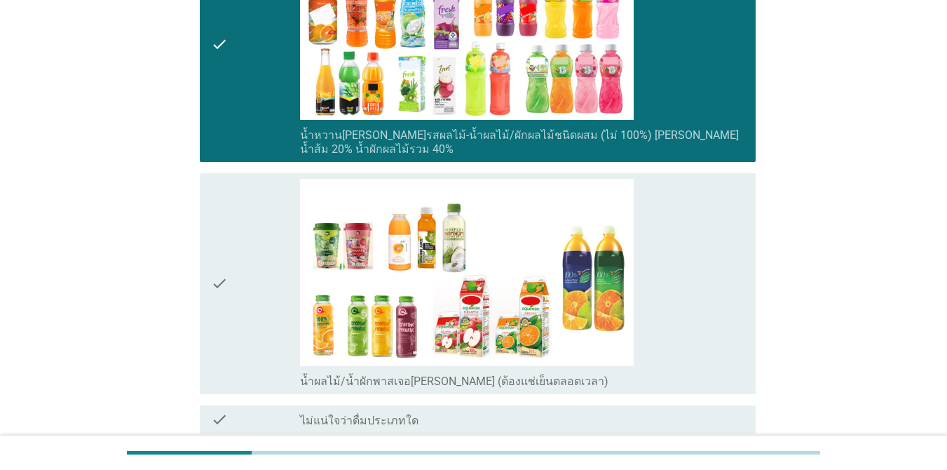
click at [690, 362] on div "check_box_outline_blank น้ำผลไม้/น้ำผักพาสเจอ[PERSON_NAME] (ต้องแช่เย็นตลอดเวลา)" at bounding box center [522, 284] width 444 height 210
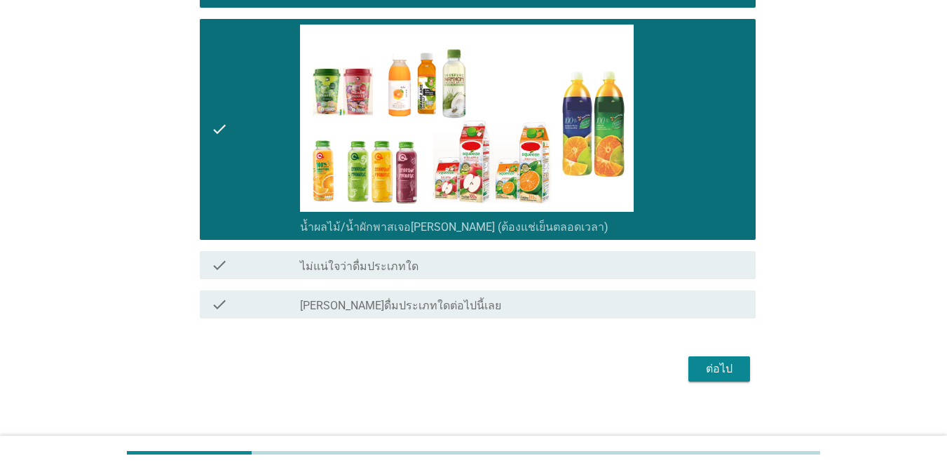
scroll to position [923, 0]
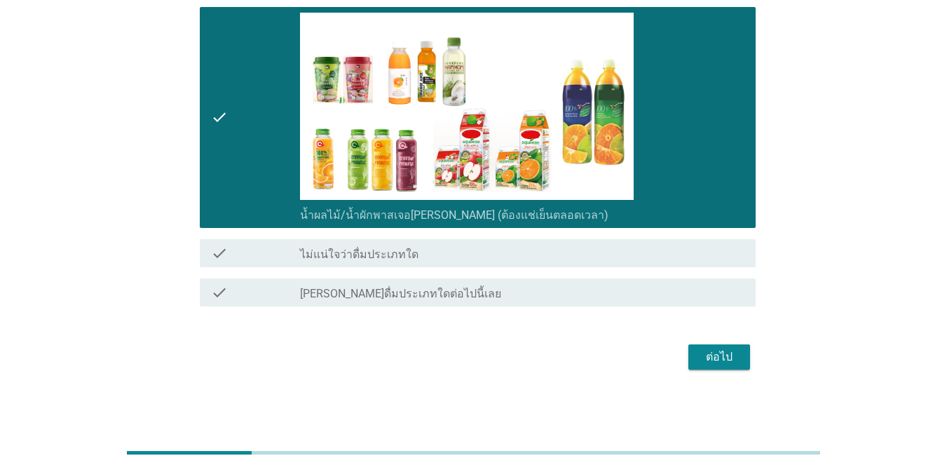
click at [690, 362] on div "ต่อไป" at bounding box center [719, 356] width 39 height 17
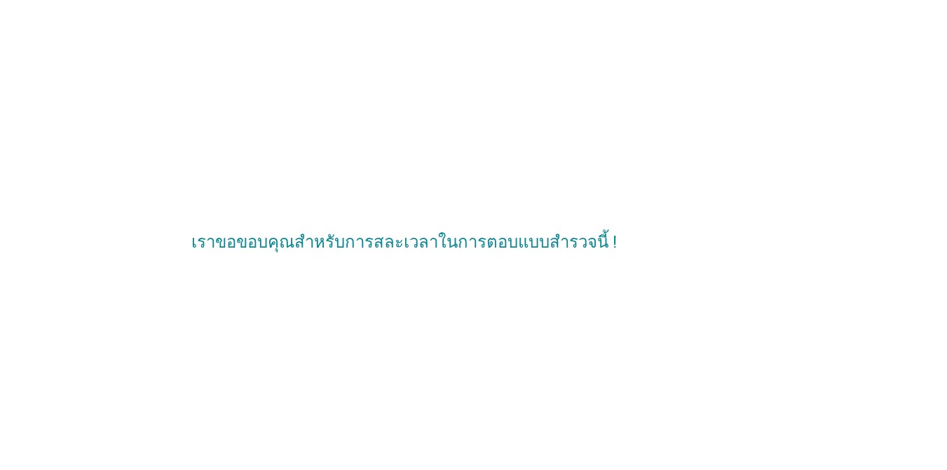
scroll to position [0, 0]
